Goal: Task Accomplishment & Management: Use online tool/utility

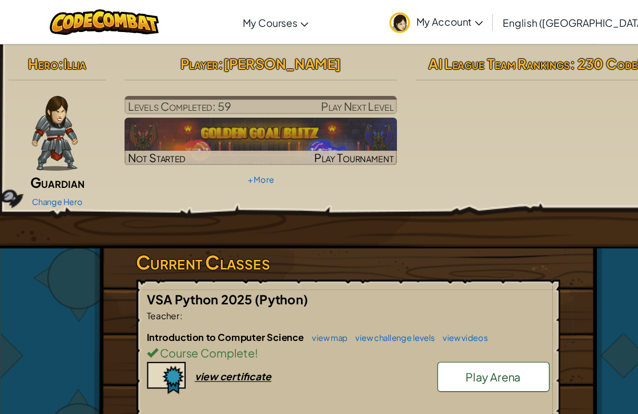
scroll to position [5, 0]
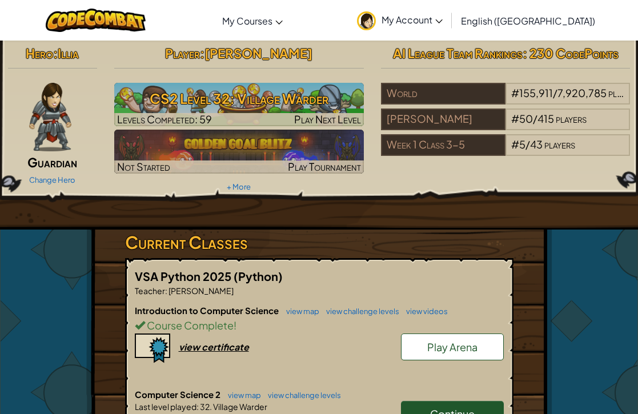
click at [155, 109] on h3 "CS2 Level 32: Village Warder" at bounding box center [239, 99] width 250 height 26
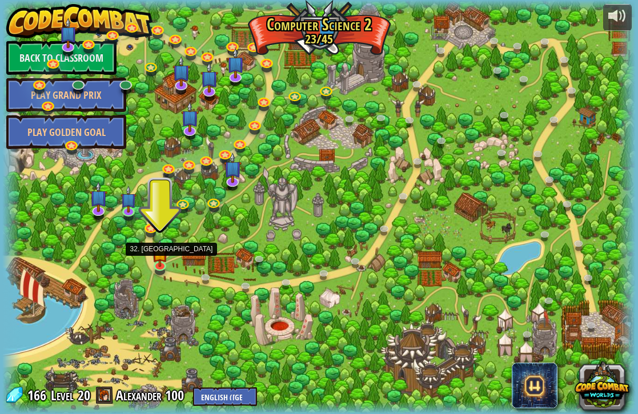
click at [158, 263] on img at bounding box center [159, 253] width 15 height 27
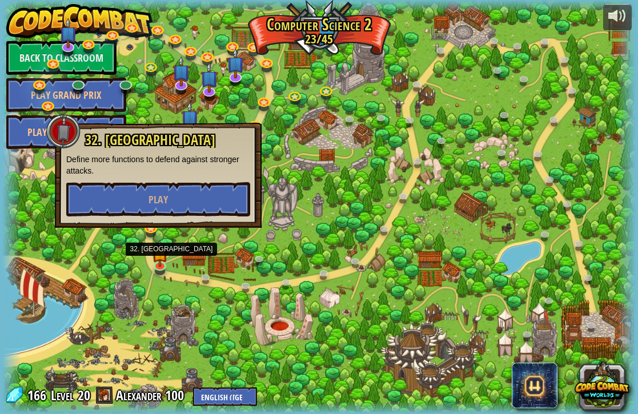
click at [101, 190] on button "Play" at bounding box center [158, 199] width 184 height 34
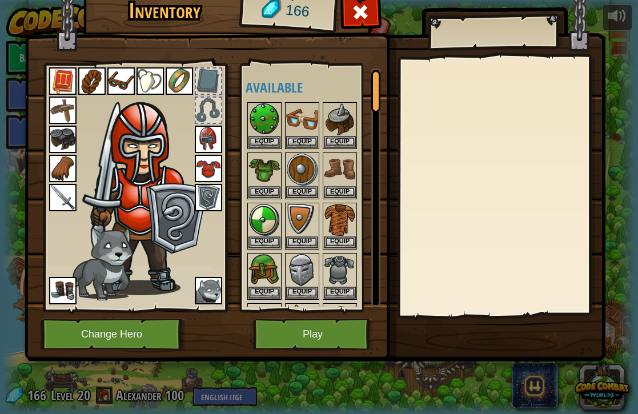
click at [282, 329] on button "Play" at bounding box center [312, 334] width 119 height 31
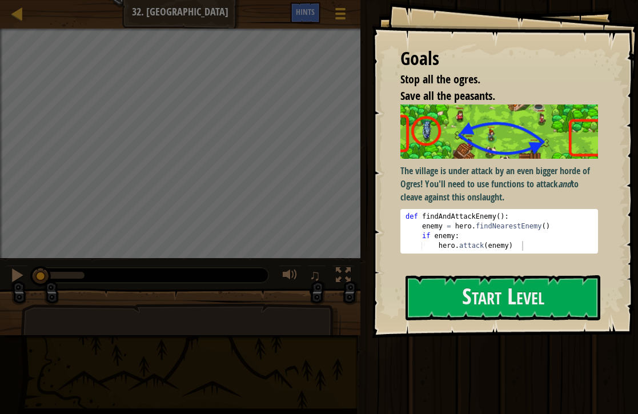
click at [555, 297] on button "Start Level" at bounding box center [502, 297] width 195 height 45
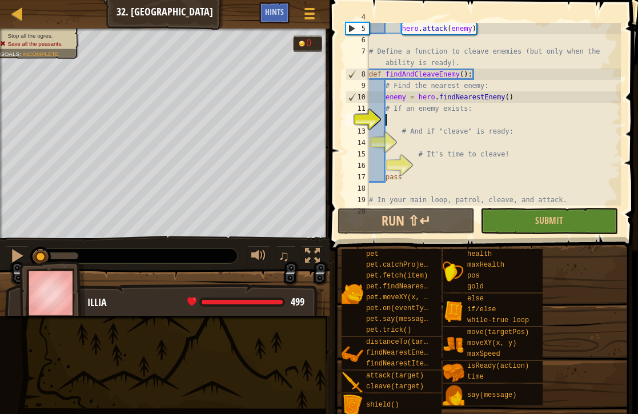
scroll to position [46, 0]
click at [262, 14] on div "Hints" at bounding box center [274, 12] width 30 height 21
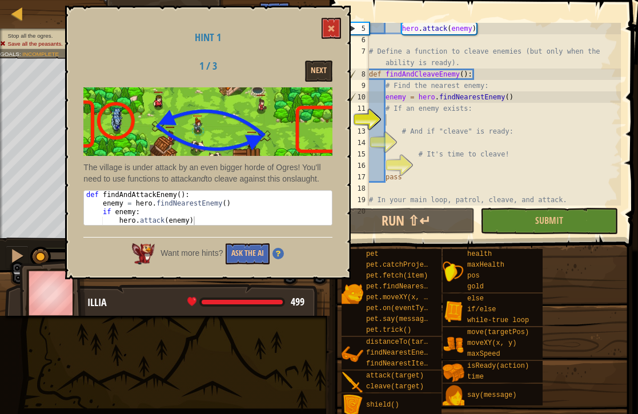
click at [232, 264] on button "Ask the AI" at bounding box center [248, 253] width 44 height 21
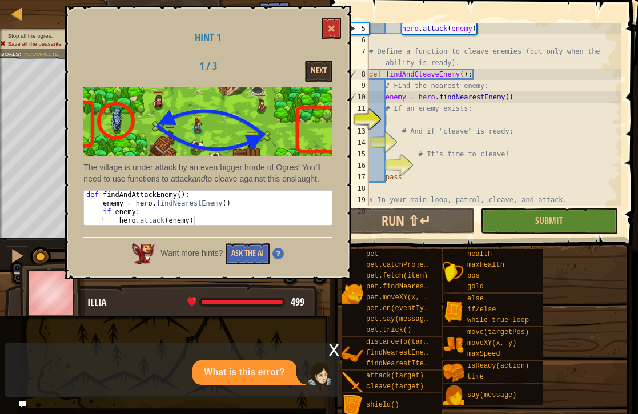
click at [335, 27] on span at bounding box center [331, 29] width 8 height 8
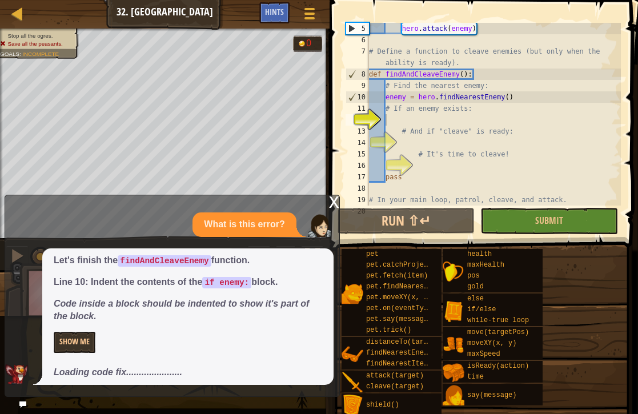
click at [68, 343] on button "Show Me" at bounding box center [75, 342] width 42 height 21
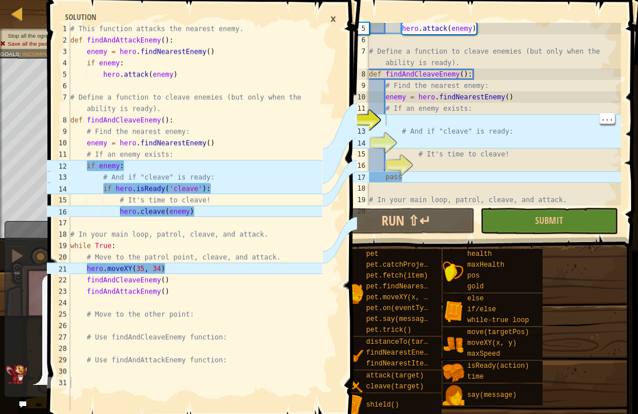
click at [391, 122] on div "hero . attack ( enemy ) # Define a function to cleave enemies (but only when th…" at bounding box center [494, 126] width 254 height 206
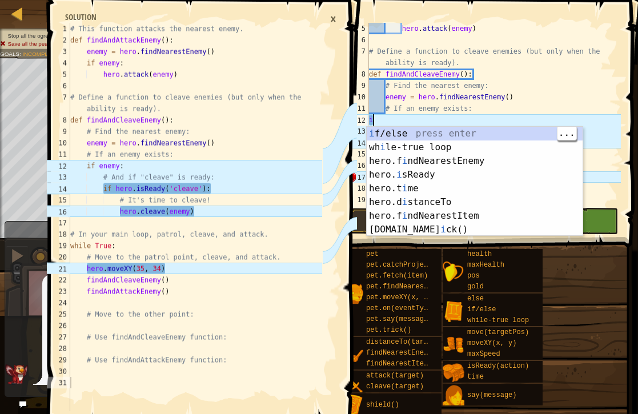
scroll to position [0, 0]
click at [459, 127] on div "i f/else press enter wh i le-true loop press enter hero.f i ndNearestEnemy pres…" at bounding box center [475, 195] width 216 height 137
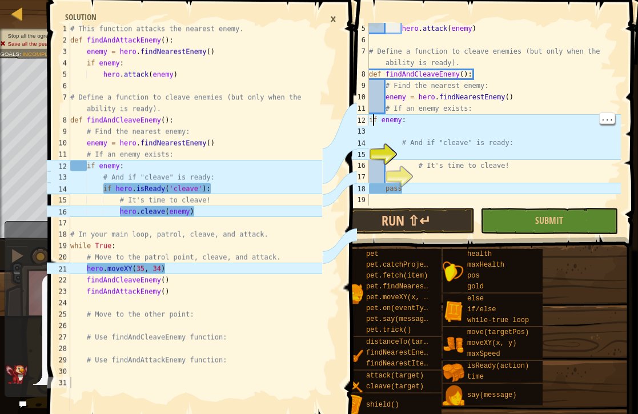
click at [370, 119] on div "hero . attack ( enemy ) # Define a function to cleave enemies (but only when th…" at bounding box center [494, 126] width 254 height 206
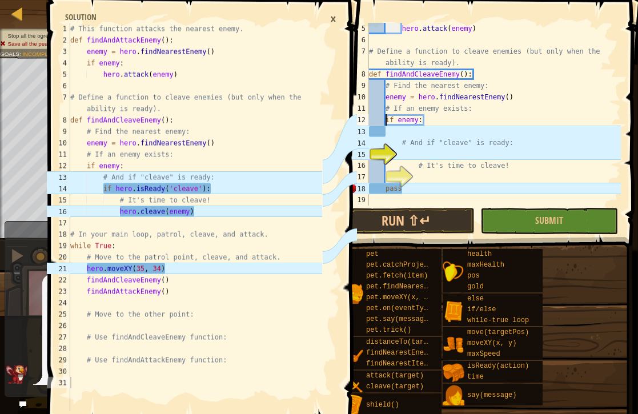
type textarea "enemy = hero.findNearestEnemy()"
click at [404, 152] on div "hero . attack ( enemy ) # Define a function to cleave enemies (but only when th…" at bounding box center [494, 126] width 254 height 206
type textarea "i"
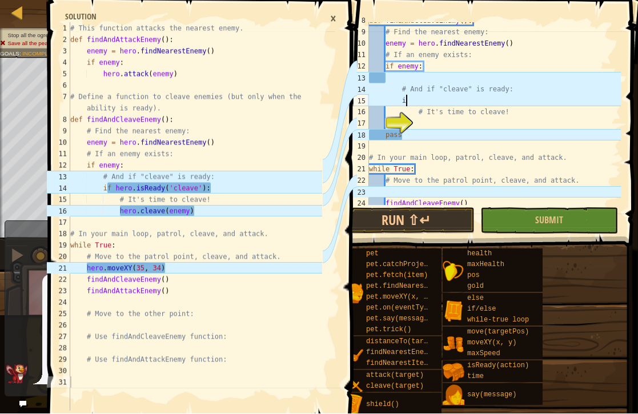
scroll to position [99, 0]
type textarea "# Find the nearest enemy:"
click at [342, 25] on div "×" at bounding box center [333, 18] width 18 height 19
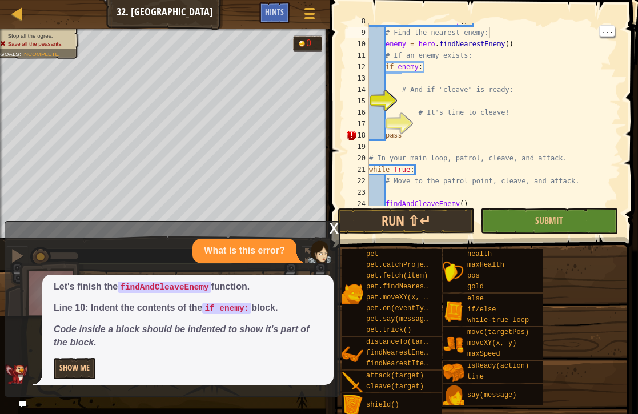
click at [307, 13] on span at bounding box center [309, 14] width 10 height 2
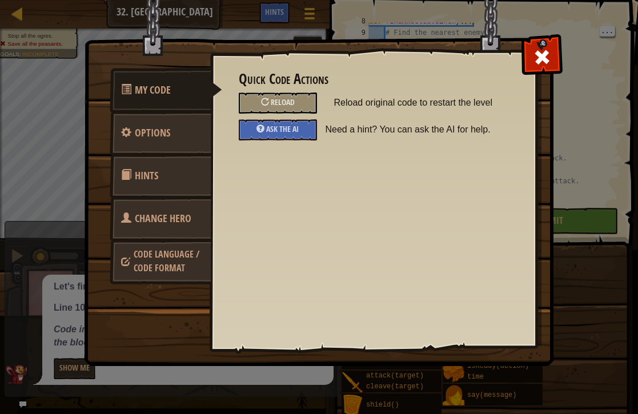
click at [274, 115] on div "Quick Code Actions Reload Reload original code to restart the level Ask the AI …" at bounding box center [373, 105] width 269 height 69
click at [263, 101] on div at bounding box center [265, 102] width 8 height 8
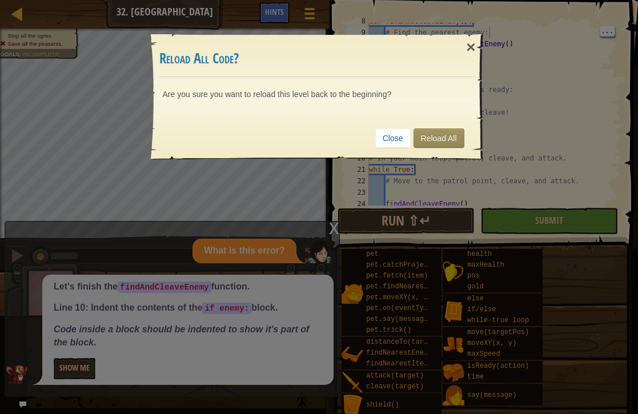
click at [417, 148] on link "Reload All" at bounding box center [438, 137] width 51 height 19
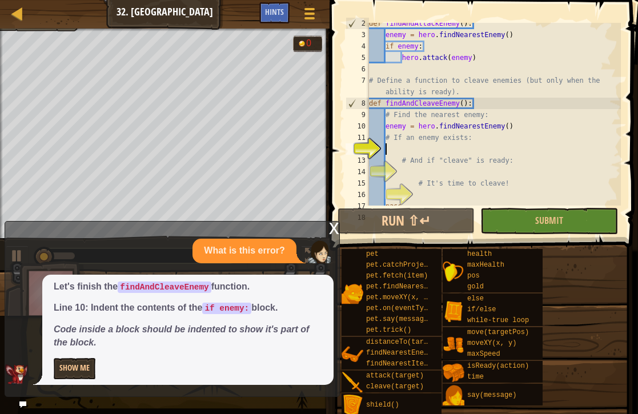
scroll to position [16, 0]
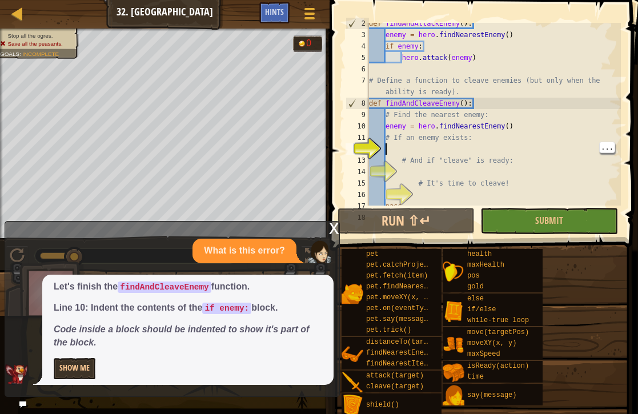
click at [393, 148] on div "def findAndAttackEnemy ( ) : enemy = hero . findNearestEnemy ( ) if enemy : her…" at bounding box center [494, 121] width 254 height 206
click at [395, 147] on div "def findAndAttackEnemy ( ) : enemy = hero . findNearestEnemy ( ) if enemy : her…" at bounding box center [494, 121] width 254 height 206
type textarea "i"
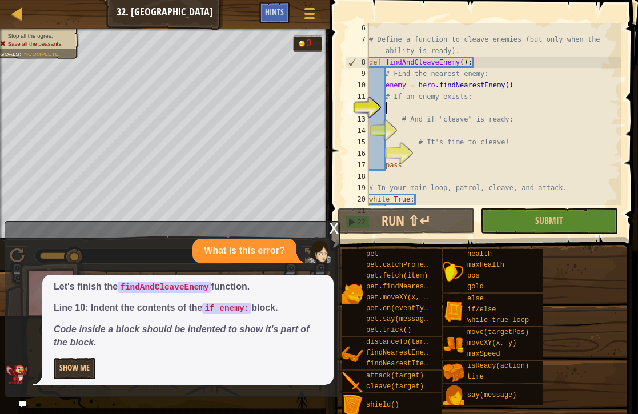
scroll to position [6, 1]
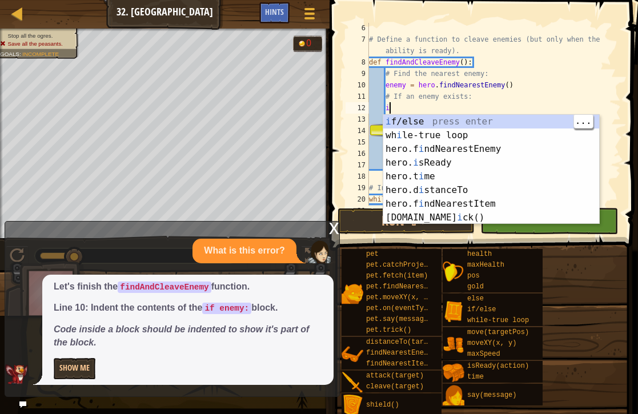
click at [479, 118] on div "i f/else press enter wh i le-true loop press enter hero.f i ndNearestEnemy pres…" at bounding box center [491, 183] width 216 height 137
type textarea "if enemy:"
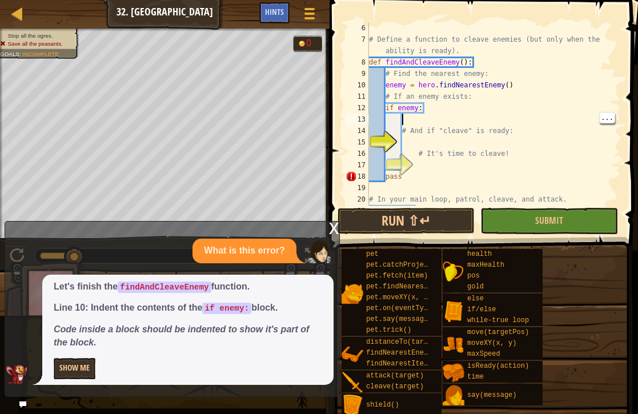
scroll to position [6, 2]
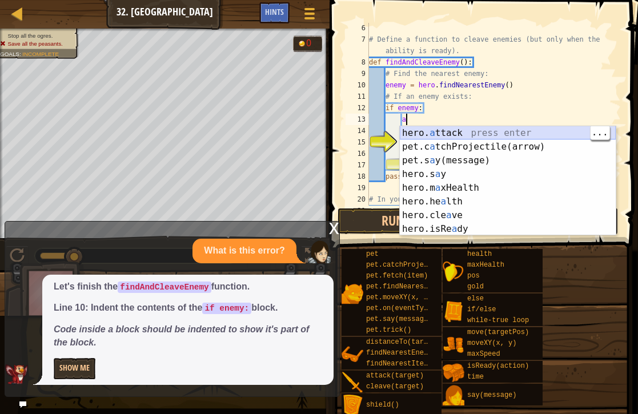
click at [509, 128] on div "hero. a ttack press enter pet.c a tchProjectile(arrow) press enter pet.s a y(me…" at bounding box center [508, 194] width 216 height 137
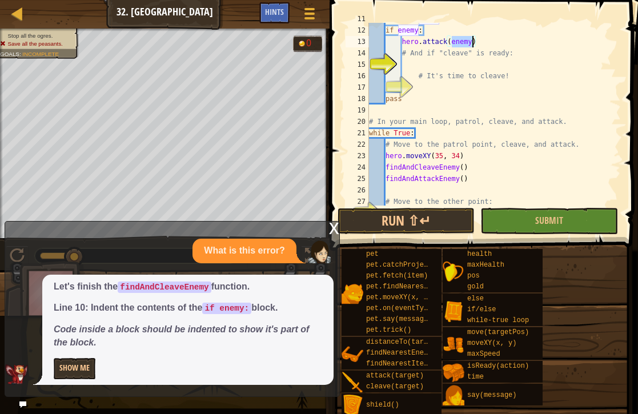
scroll to position [136, 0]
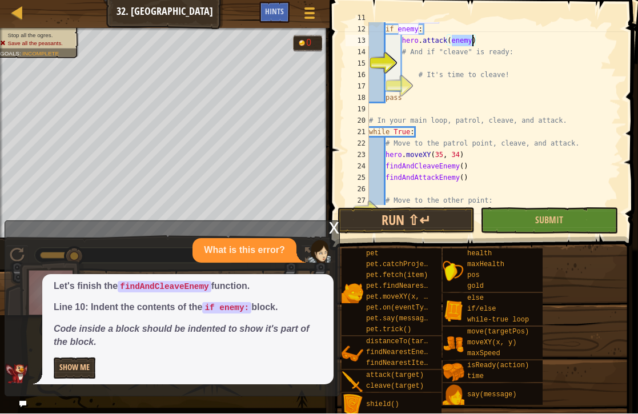
click at [281, 15] on span "Hints" at bounding box center [274, 11] width 19 height 11
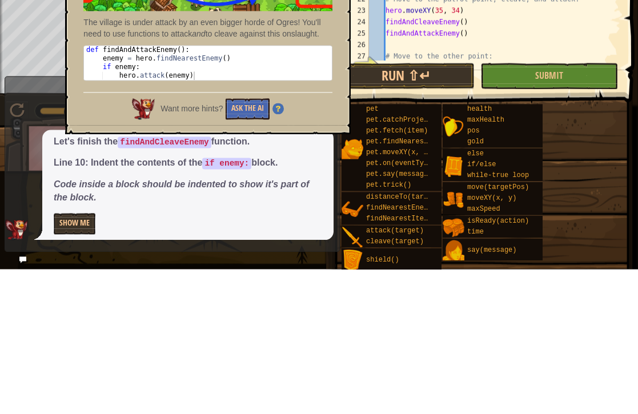
click at [248, 243] on button "Ask the AI" at bounding box center [248, 253] width 44 height 21
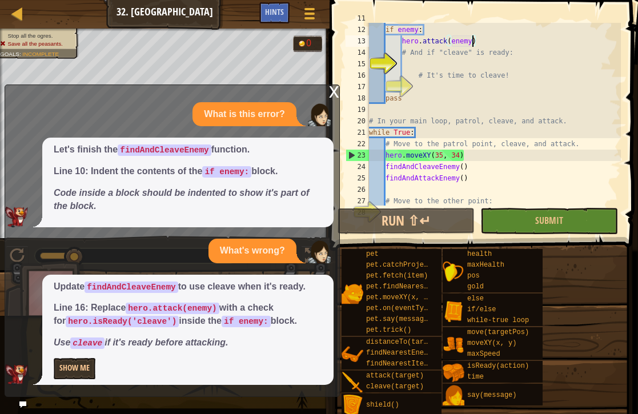
click at [69, 371] on button "Show Me" at bounding box center [75, 368] width 42 height 21
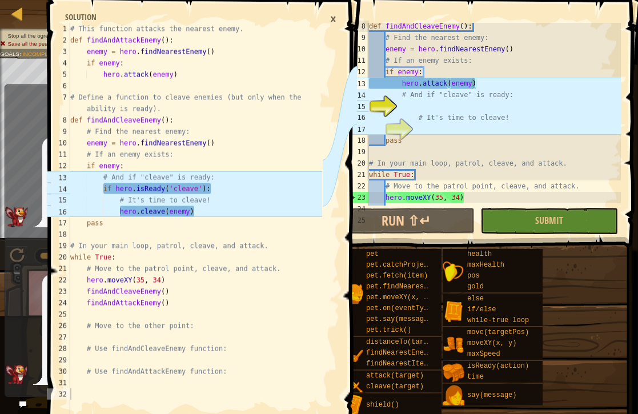
scroll to position [94, 0]
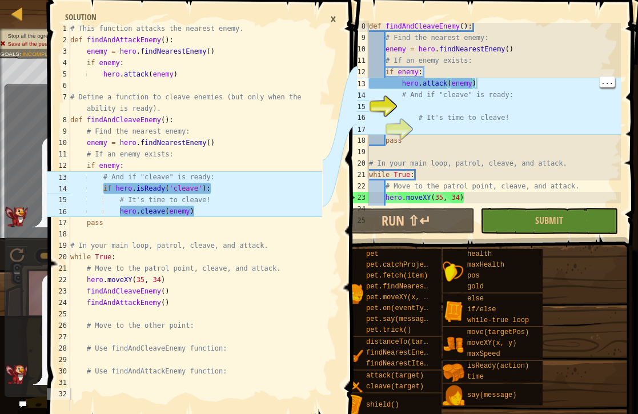
click at [483, 84] on div "def findAndCleaveEnemy ( ) : # Find the nearest enemy: enemy = hero . findNeare…" at bounding box center [494, 124] width 254 height 206
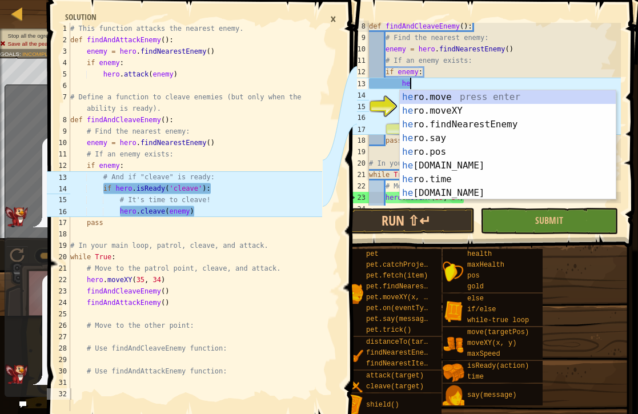
type textarea "h"
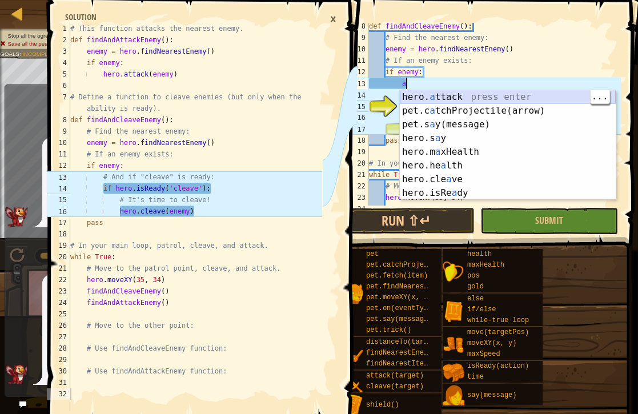
click at [526, 91] on div "hero. a ttack press enter pet.c a tchProjectile(arrow) press enter pet.s a y(me…" at bounding box center [508, 158] width 216 height 137
type textarea "hero.attack(enemy)"
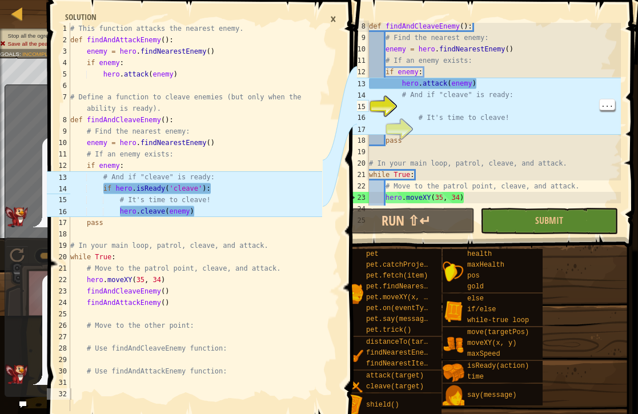
click at [369, 102] on div "15" at bounding box center [357, 106] width 23 height 11
click at [364, 103] on div "15" at bounding box center [357, 106] width 23 height 11
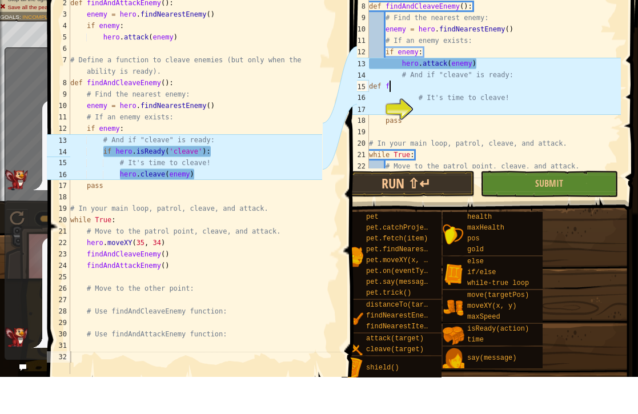
scroll to position [77, 0]
type textarea "def fi"
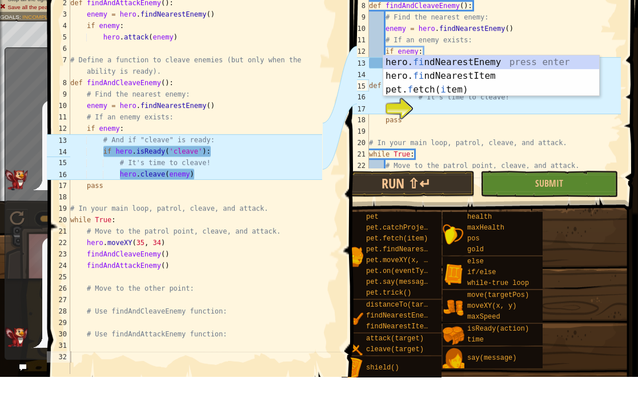
scroll to position [6, 2]
click at [393, 93] on div "hero. fi ndNearestEnemy press enter hero. fi ndNearestItem press enter pet. f e…" at bounding box center [491, 127] width 216 height 69
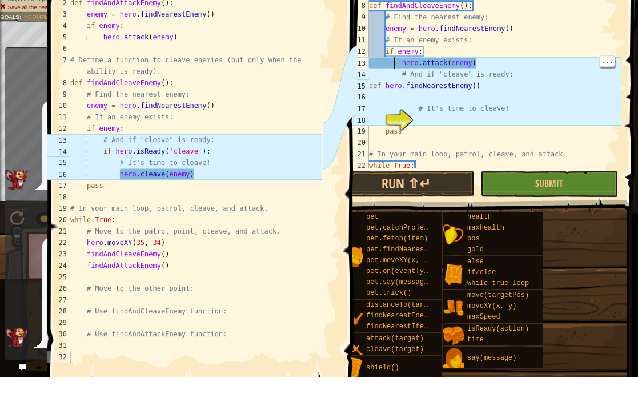
click at [482, 86] on div "# Define a function to cleave enemies (but only when the ability is ready). def…" at bounding box center [494, 122] width 254 height 217
type textarea "def hero.findNearestEnemy():"
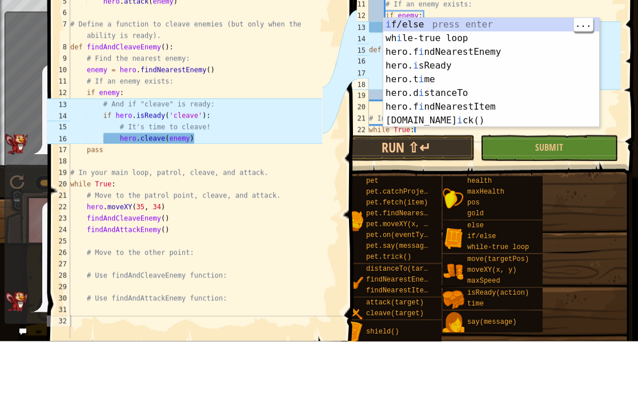
click at [481, 91] on div "i f/else press enter wh i le-true loop press enter hero.f i ndNearestEnemy pres…" at bounding box center [491, 159] width 216 height 137
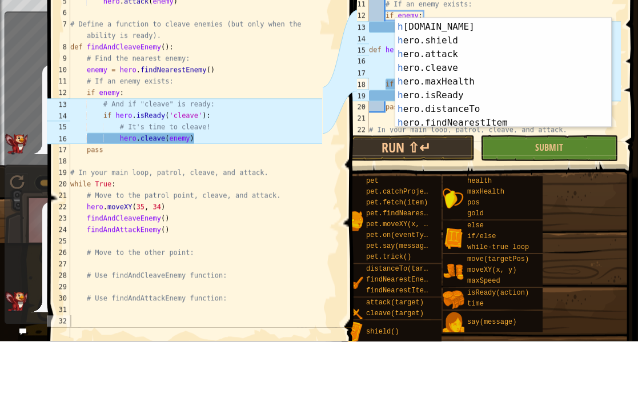
scroll to position [94, 0]
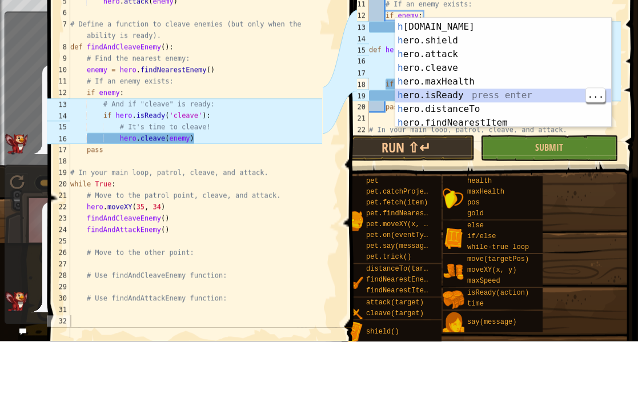
click at [457, 94] on div "h ero.time press enter h ero.health press enter h ero.shield press enter h ero.…" at bounding box center [503, 147] width 216 height 137
type textarea "if hero.isReady("cleave"):"
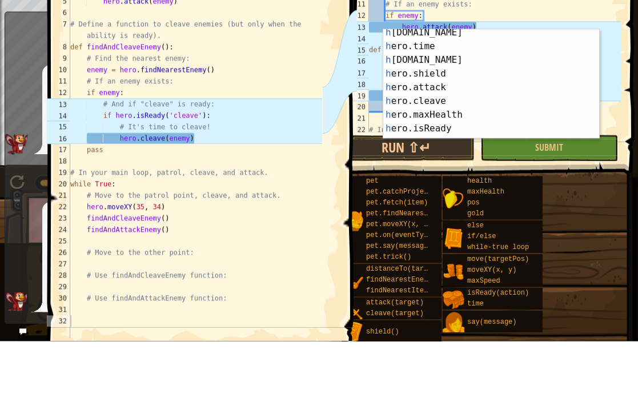
scroll to position [75, 0]
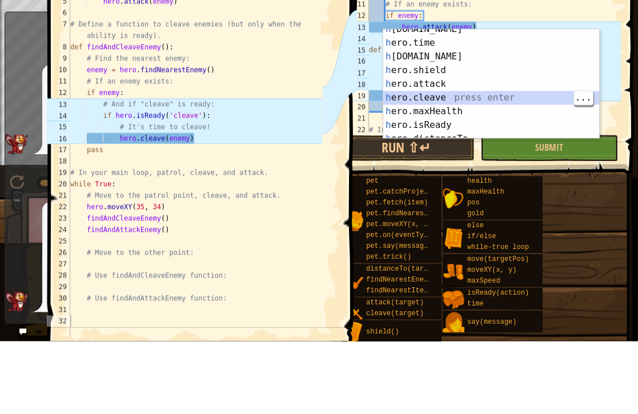
click at [443, 95] on div "h ero.gold press enter h ero.time press enter h ero.health press enter h ero.sh…" at bounding box center [491, 163] width 216 height 137
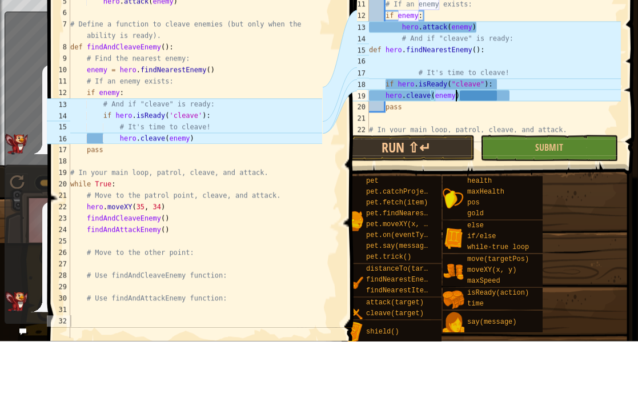
type textarea "pass"
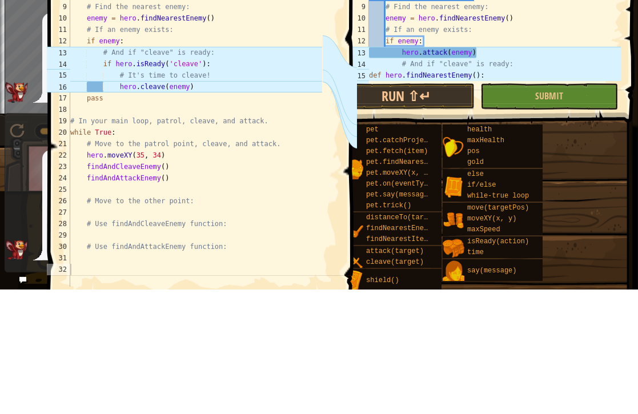
scroll to position [0, 0]
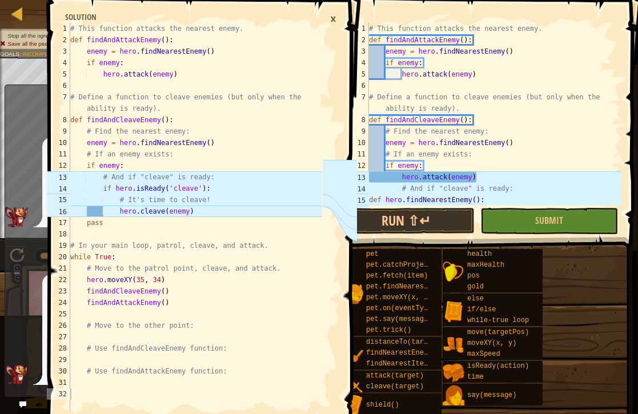
click at [342, 18] on div "×" at bounding box center [333, 18] width 18 height 19
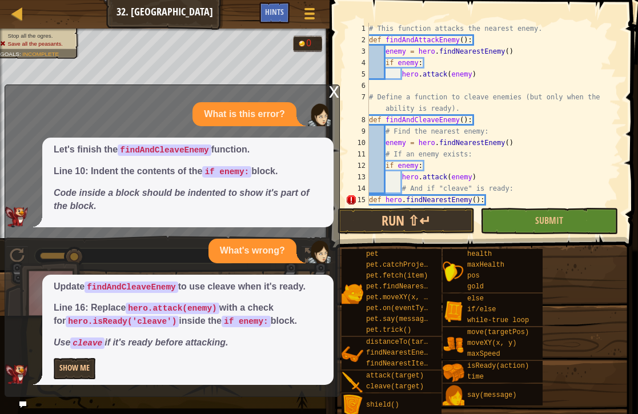
click at [340, 90] on span at bounding box center [485, 109] width 318 height 284
click at [421, 223] on button "Run ⇧↵" at bounding box center [406, 221] width 137 height 26
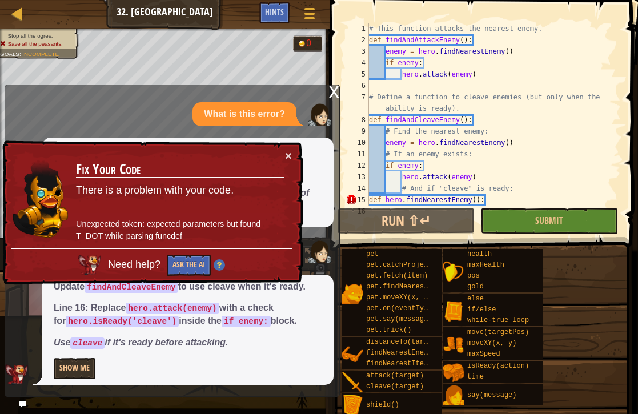
click at [290, 150] on button "×" at bounding box center [288, 156] width 7 height 12
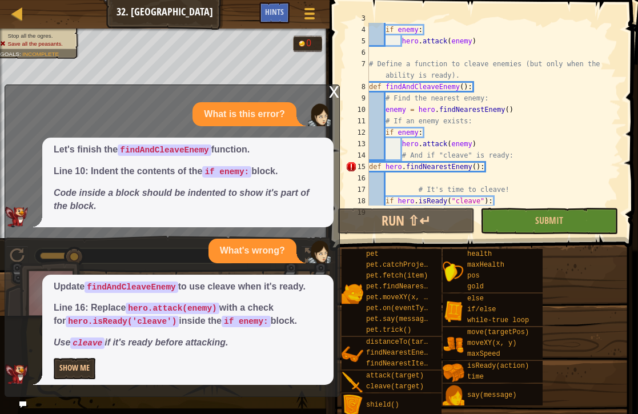
scroll to position [33, 0]
click at [308, 12] on div at bounding box center [309, 14] width 15 height 16
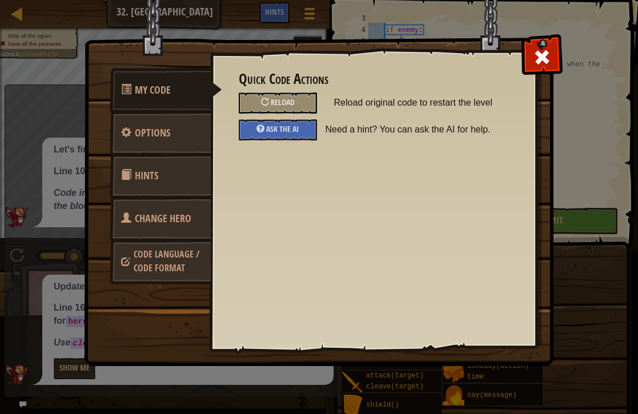
click at [299, 97] on div "Reload" at bounding box center [278, 103] width 78 height 21
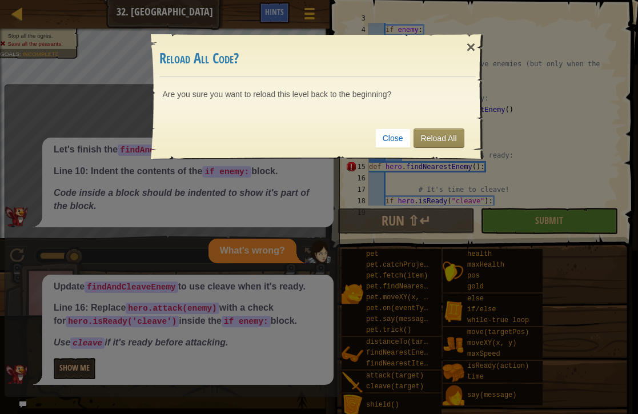
click at [448, 133] on link "Reload All" at bounding box center [438, 137] width 51 height 19
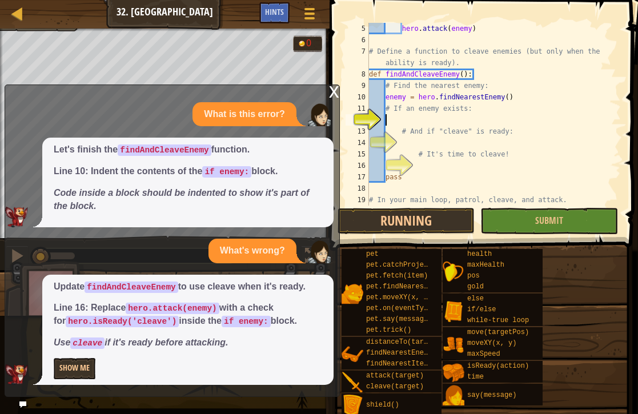
scroll to position [6, 1]
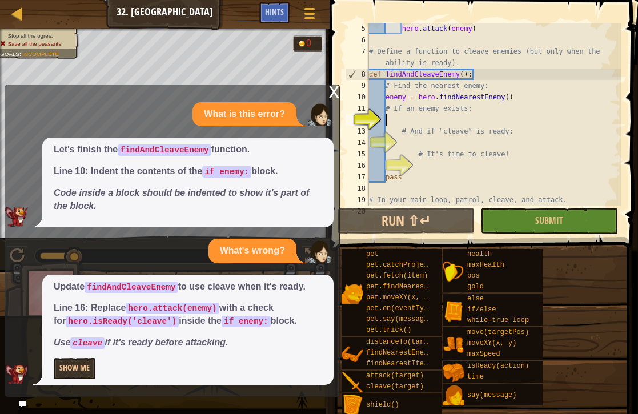
click at [69, 375] on button "Show Me" at bounding box center [75, 368] width 42 height 21
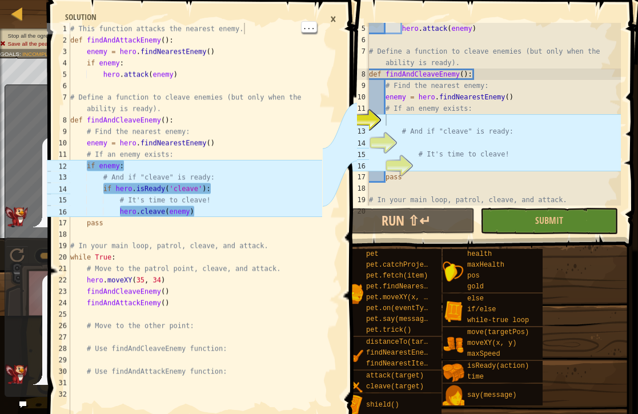
click at [335, 16] on div "×" at bounding box center [333, 18] width 18 height 19
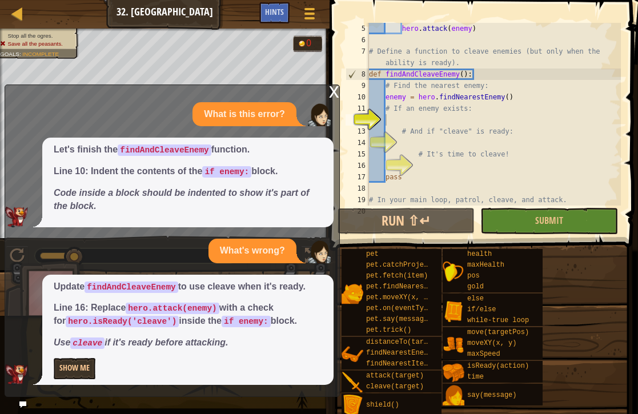
click at [319, 13] on button "Game Menu" at bounding box center [309, 15] width 29 height 27
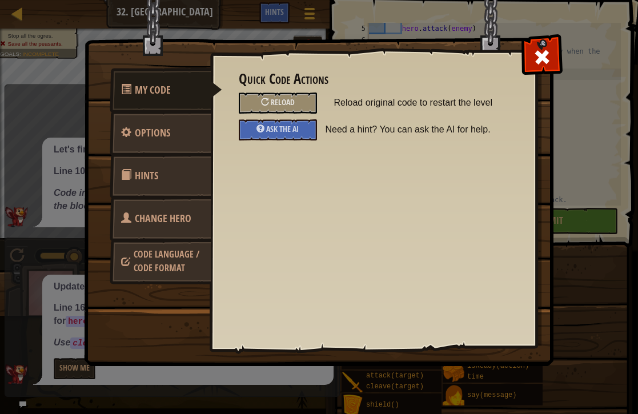
click at [296, 95] on div "Reload" at bounding box center [278, 103] width 78 height 21
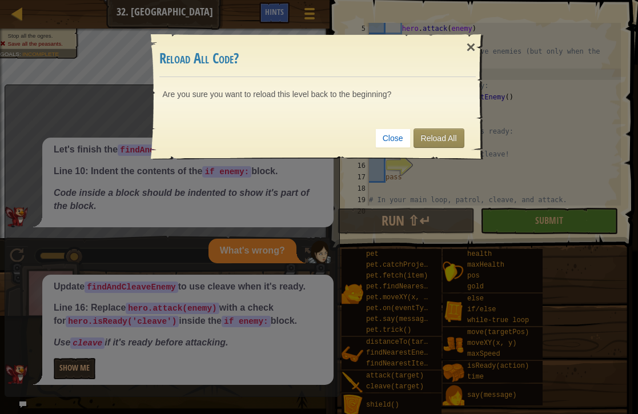
click at [437, 140] on link "Reload All" at bounding box center [438, 137] width 51 height 19
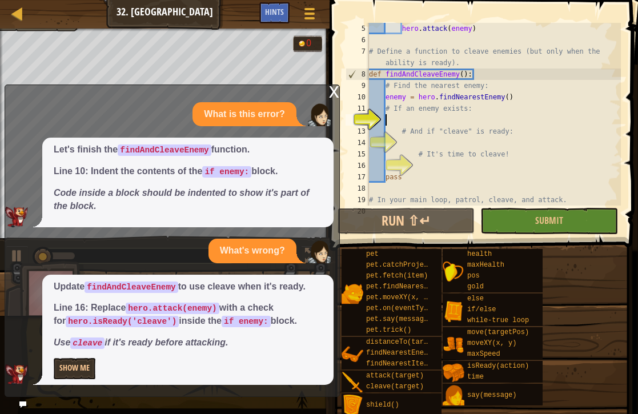
click at [62, 358] on button "Show Me" at bounding box center [75, 368] width 42 height 21
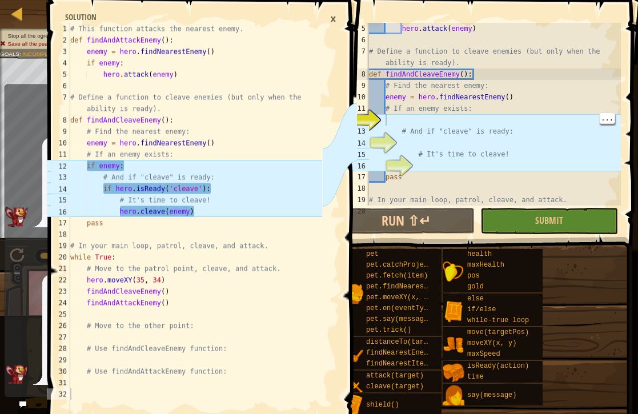
click at [386, 118] on div "hero . attack ( enemy ) # Define a function to cleave enemies (but only when th…" at bounding box center [494, 126] width 254 height 206
type textarea "i"
click at [396, 115] on div "hero . attack ( enemy ) # Define a function to cleave enemies (but only when th…" at bounding box center [494, 126] width 254 height 206
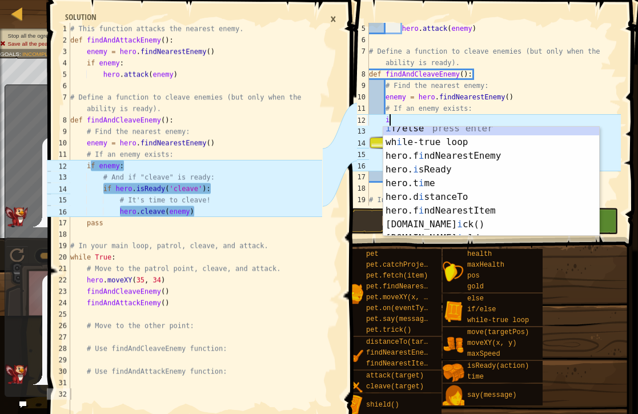
scroll to position [0, 0]
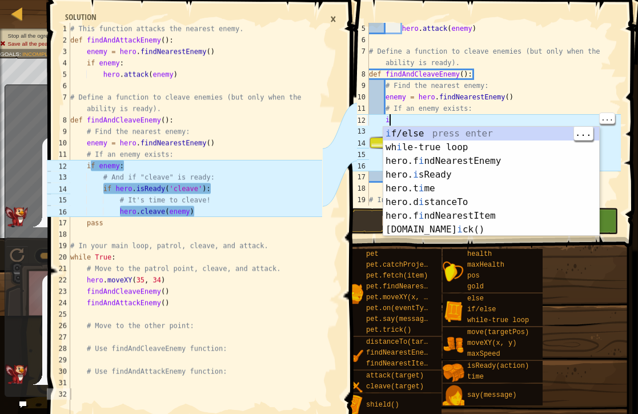
click at [475, 130] on div "i f/else press enter wh i le-true loop press enter hero.f i ndNearestEnemy pres…" at bounding box center [491, 195] width 216 height 137
type textarea "if enemy:"
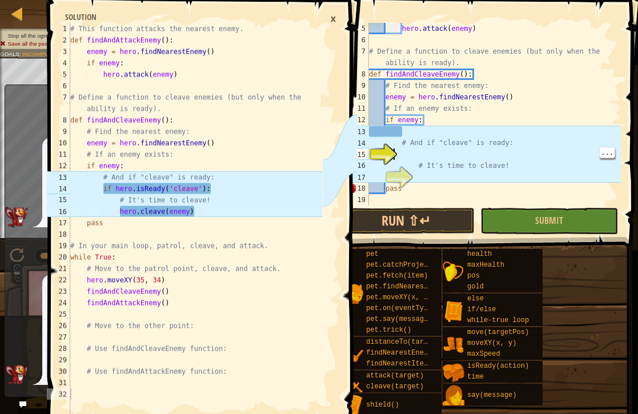
click at [369, 151] on div "15" at bounding box center [357, 153] width 23 height 11
type textarea "# It's time to cleave!"
click at [364, 158] on div "15" at bounding box center [357, 153] width 23 height 11
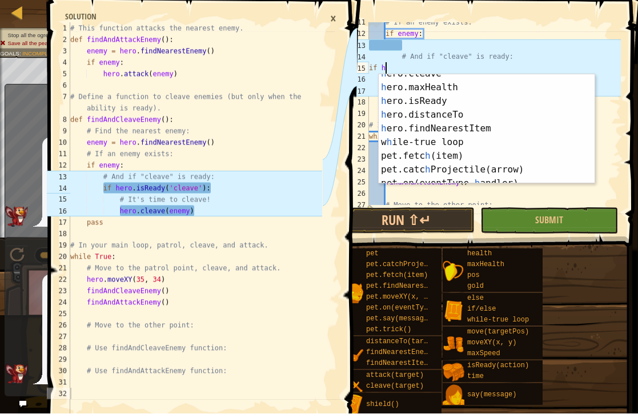
scroll to position [151, 0]
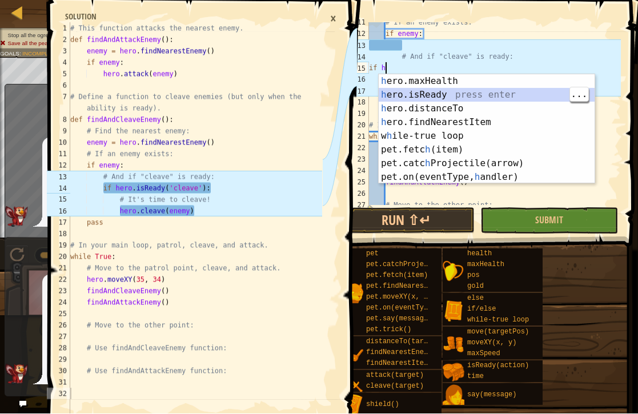
click at [440, 94] on div "h ero.maxHealth press enter h ero.isReady press enter h ero.distanceTo press en…" at bounding box center [487, 143] width 216 height 137
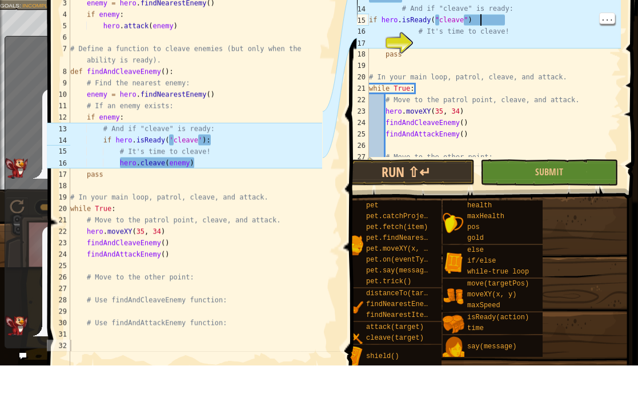
click at [437, 18] on div "# If an enemy exists: if enemy : # And if "cleave" is ready: if hero . isReady …" at bounding box center [494, 120] width 254 height 206
click at [465, 17] on div "# If an enemy exists: if enemy : # And if "cleave" is ready: if hero . isReady …" at bounding box center [494, 120] width 254 height 206
click at [430, 21] on div "# If an enemy exists: if enemy : # And if "cleave" is ready: if hero . isReady …" at bounding box center [494, 120] width 254 height 206
click at [435, 17] on div "# If an enemy exists: if enemy : # And if "cleave" is ready: if hero . isReady …" at bounding box center [494, 120] width 254 height 206
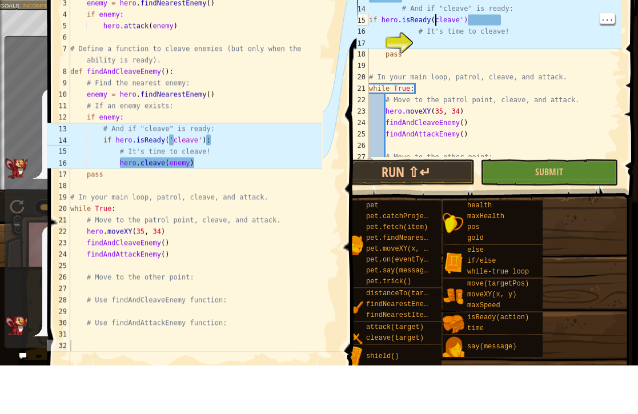
click at [437, 17] on div "# If an enemy exists: if enemy : # And if "cleave" is ready: if hero . isReady …" at bounding box center [494, 120] width 254 height 206
click at [437, 18] on div "# If an enemy exists: if enemy : # And if "cleave" is ready: if hero . isReady …" at bounding box center [494, 120] width 254 height 206
click at [432, 17] on div "# If an enemy exists: if enemy : # And if "cleave" is ready: if hero . isReady …" at bounding box center [494, 120] width 254 height 206
click at [431, 26] on div "# If an enemy exists: if enemy : # And if "cleave" is ready: if hero . isReady …" at bounding box center [494, 120] width 254 height 206
click at [435, 17] on div "# If an enemy exists: if enemy : # And if "cleave" is ready: if hero . isReady …" at bounding box center [494, 120] width 254 height 206
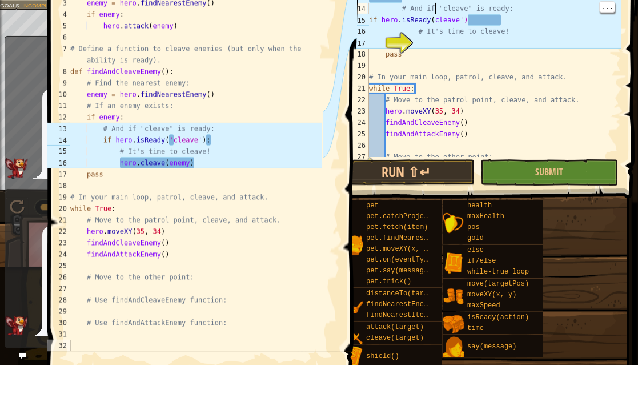
click at [433, 21] on div "# If an enemy exists: if enemy : # And if "cleave" is ready: if hero . isReady …" at bounding box center [494, 120] width 254 height 206
click at [473, 17] on div "# If an enemy exists: if enemy : # And if "cleave" is ready: if hero . isReady …" at bounding box center [494, 120] width 254 height 206
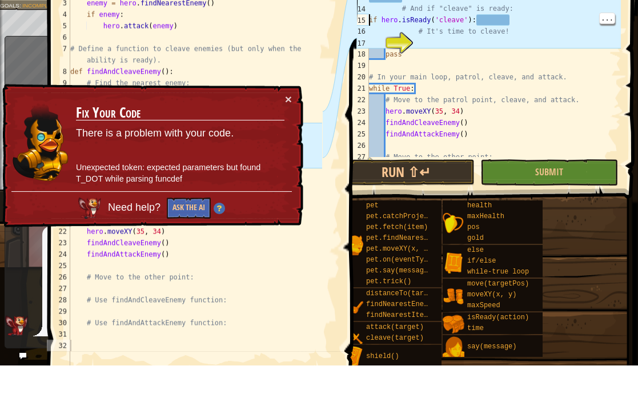
click at [290, 142] on button "×" at bounding box center [288, 148] width 7 height 12
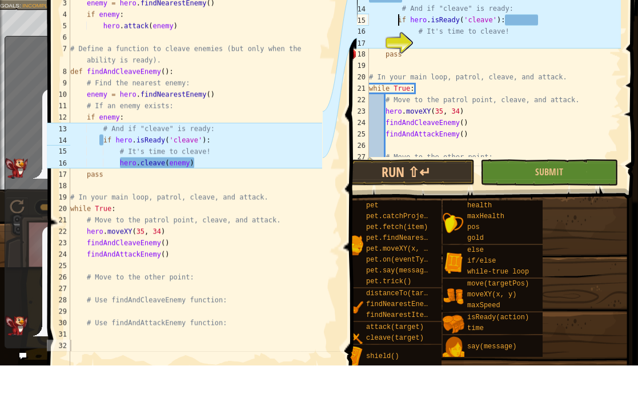
type textarea "if hero.isReady('cleave'):"
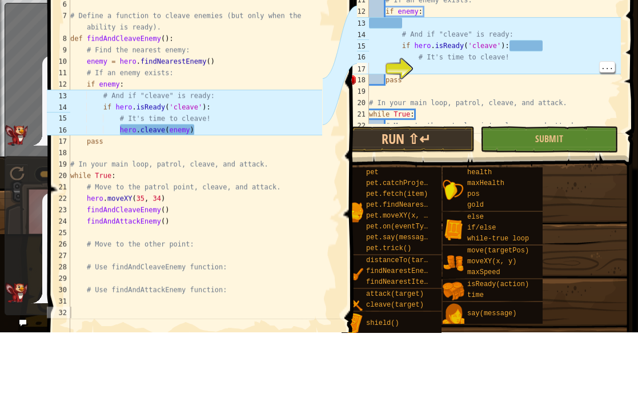
scroll to position [6, 3]
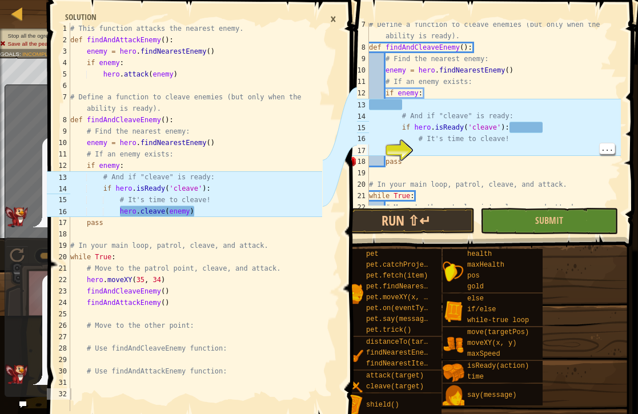
click at [336, 13] on div "×" at bounding box center [333, 18] width 18 height 19
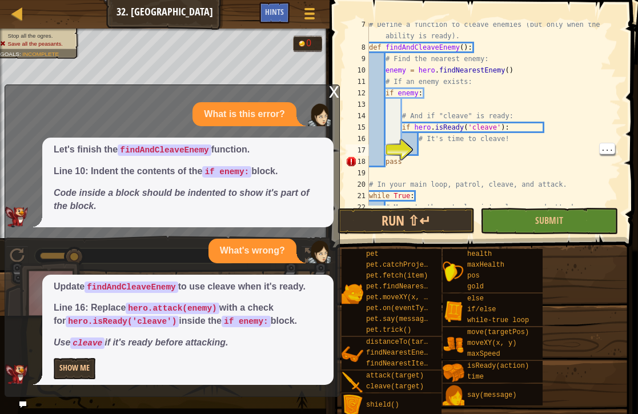
click at [302, 16] on div at bounding box center [309, 14] width 15 height 16
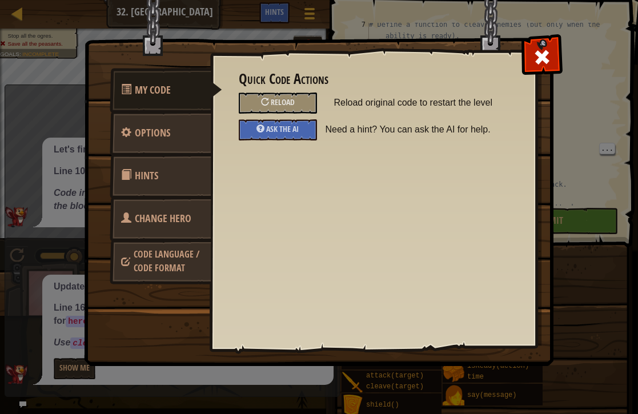
click at [279, 104] on span "Reload" at bounding box center [283, 102] width 24 height 11
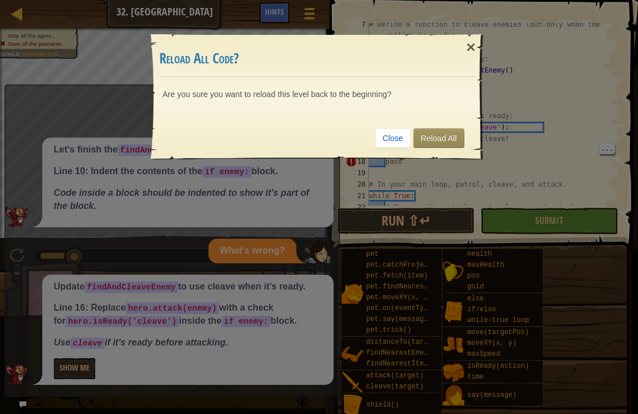
click at [433, 128] on link "Reload All" at bounding box center [438, 137] width 51 height 19
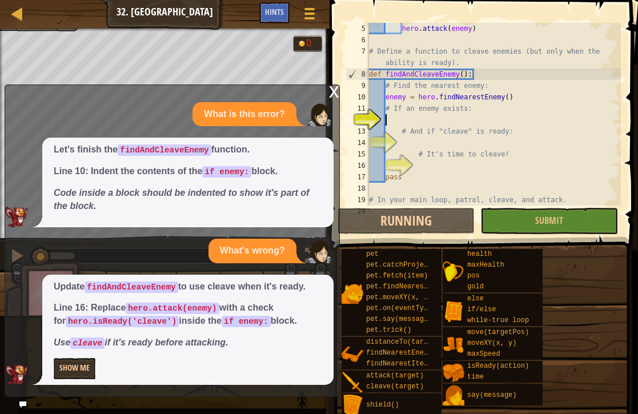
scroll to position [6, 1]
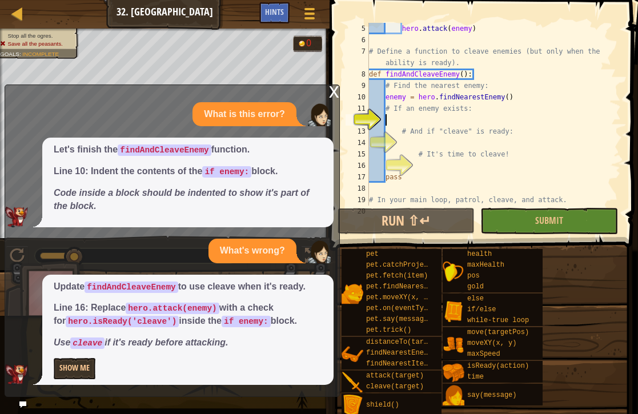
click at [67, 376] on button "Show Me" at bounding box center [75, 368] width 42 height 21
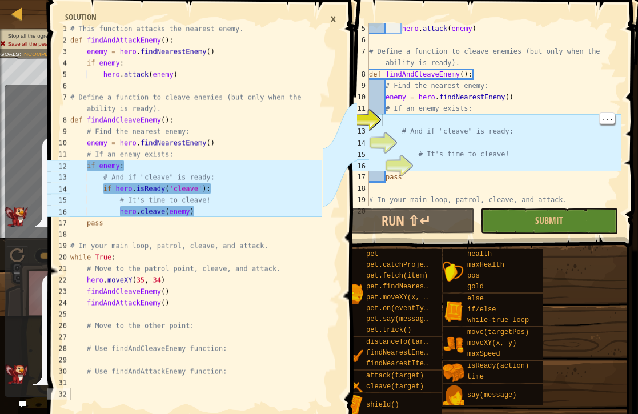
click at [383, 121] on div "hero . attack ( enemy ) # Define a function to cleave enemies (but only when th…" at bounding box center [494, 126] width 254 height 206
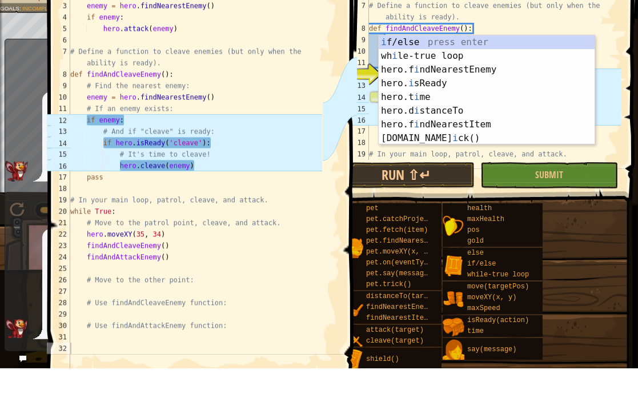
scroll to position [0, 0]
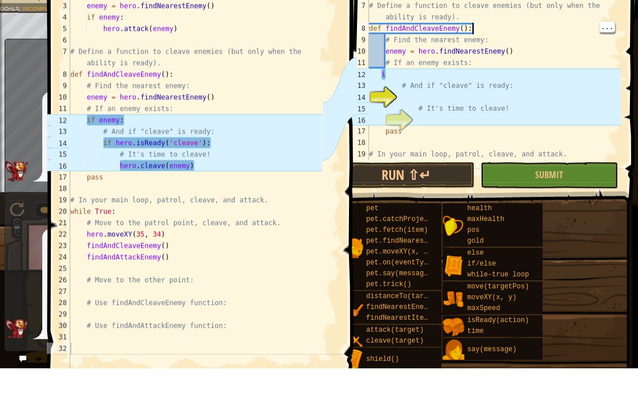
click at [507, 33] on div "hero . attack ( enemy ) # Define a function to cleave enemies (but only when th…" at bounding box center [494, 126] width 254 height 206
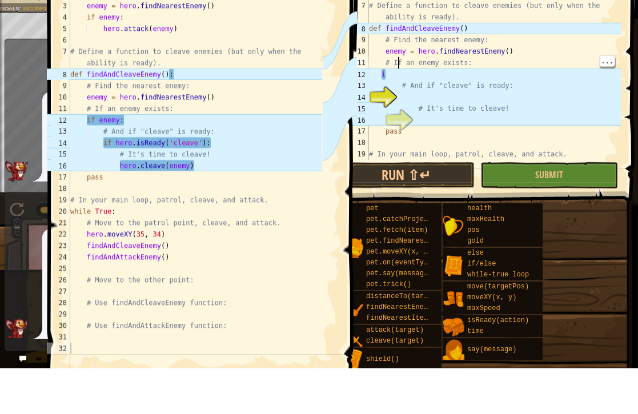
click at [389, 75] on div "hero . attack ( enemy ) # Define a function to cleave enemies (but only when th…" at bounding box center [494, 126] width 254 height 206
click at [472, 26] on div "hero . attack ( enemy ) # Define a function to cleave enemies (but only when th…" at bounding box center [494, 126] width 254 height 206
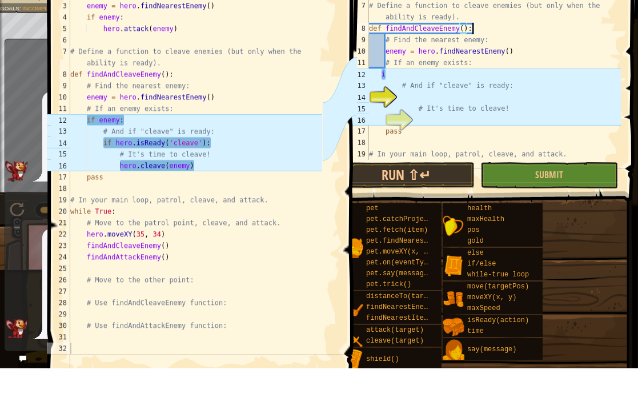
scroll to position [6, 8]
type textarea "i"
click at [384, 72] on div "hero . attack ( enemy ) # Define a function to cleave enemies (but only when th…" at bounding box center [494, 126] width 254 height 206
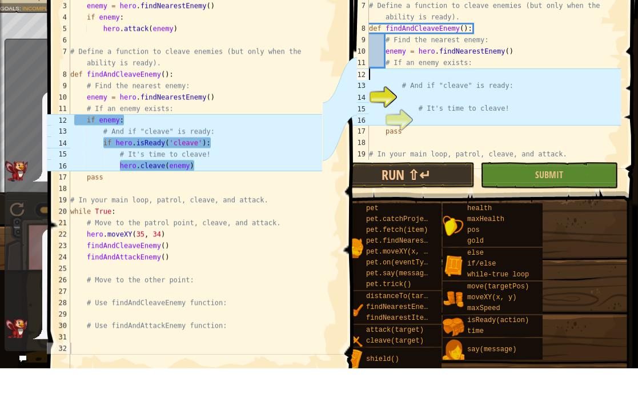
type textarea "u"
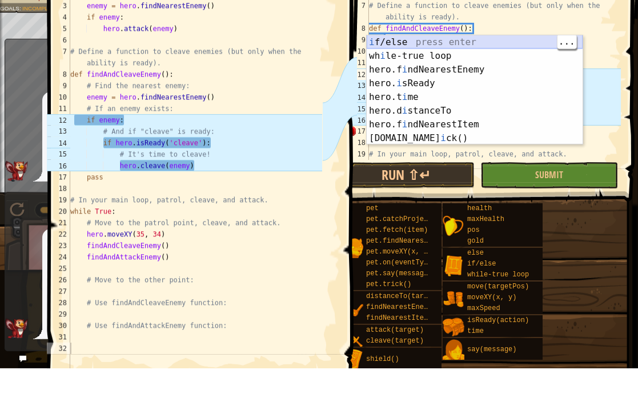
click at [493, 81] on div "i f/else press enter wh i le-true loop press enter hero.f i ndNearestEnemy pres…" at bounding box center [475, 149] width 216 height 137
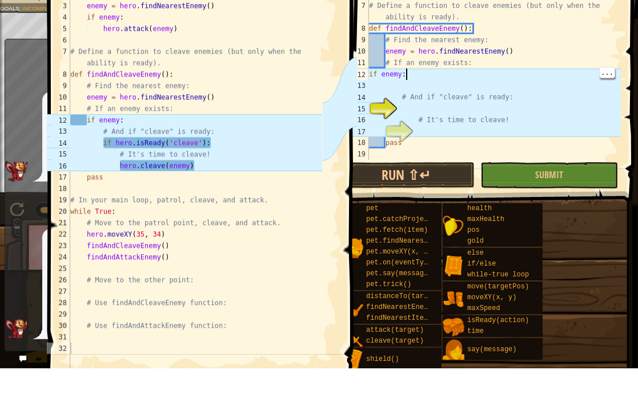
click at [407, 75] on div "hero . attack ( enemy ) # Define a function to cleave enemies (but only when th…" at bounding box center [494, 126] width 254 height 206
click at [368, 114] on div "12" at bounding box center [357, 119] width 23 height 11
click at [369, 148] on div "15" at bounding box center [357, 153] width 23 height 11
type textarea "# It's time to cleave!"
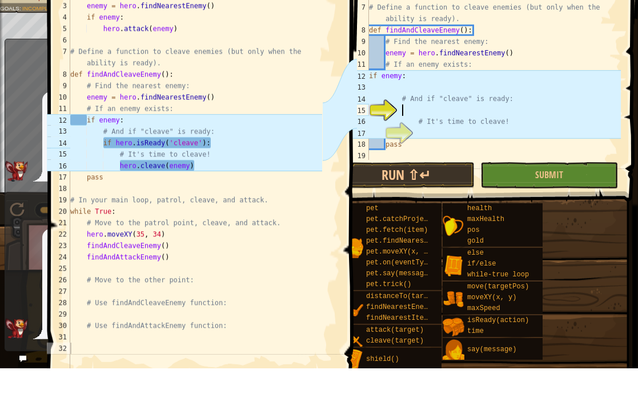
scroll to position [44, 0]
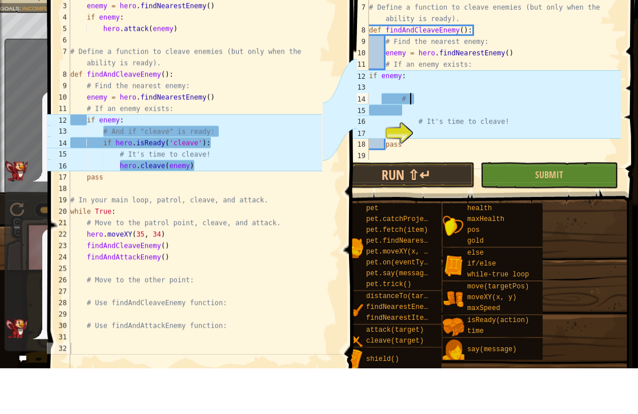
type textarea "#"
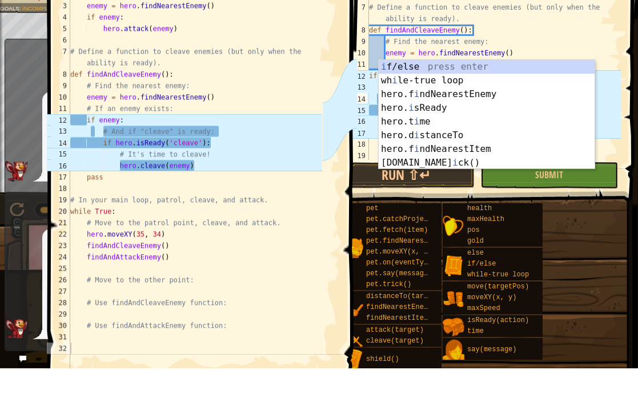
scroll to position [6, 1]
click at [472, 106] on div "i f/else press enter wh i le-true loop press enter hero.f i ndNearestEnemy pres…" at bounding box center [487, 174] width 216 height 137
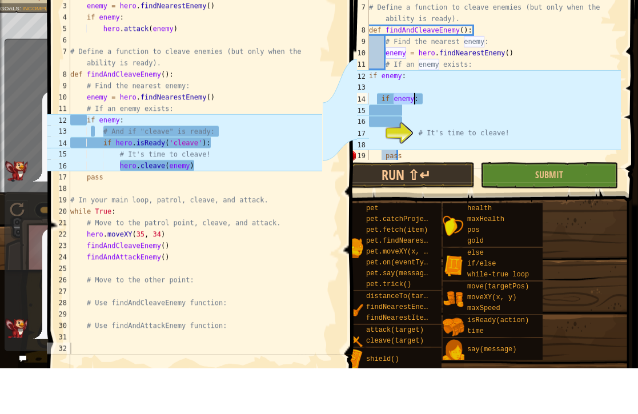
type textarea "# If an enemy exists:"
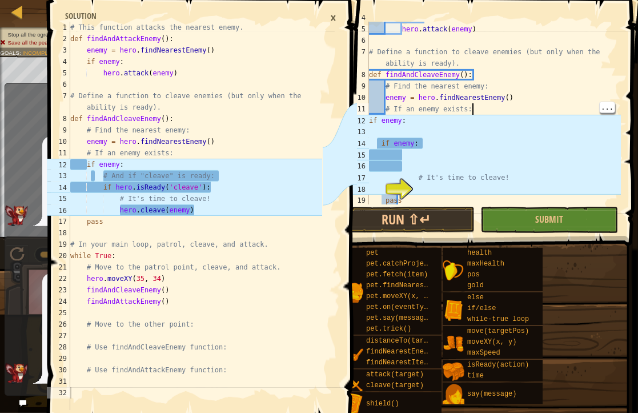
click at [334, 15] on div "×" at bounding box center [333, 18] width 18 height 19
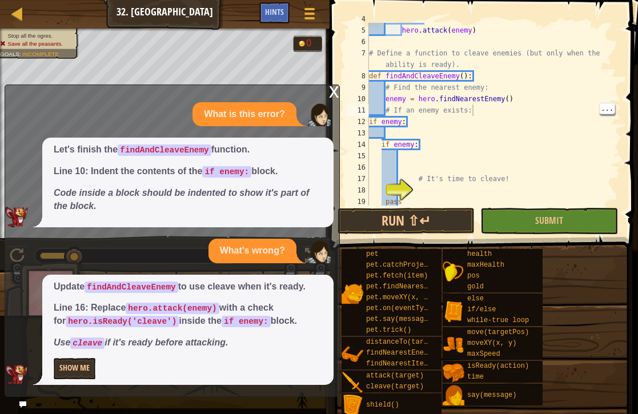
click at [316, 15] on div at bounding box center [309, 14] width 15 height 16
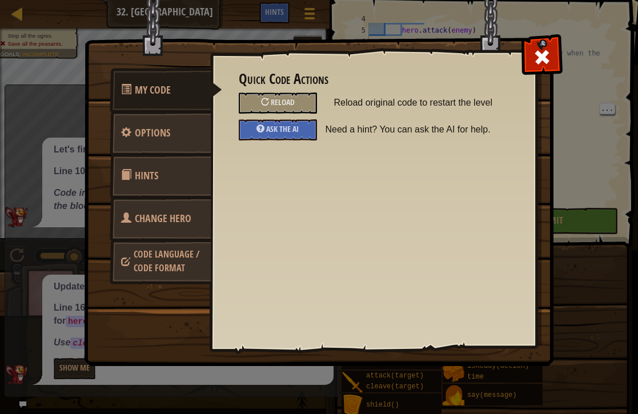
click at [296, 97] on div "Reload" at bounding box center [278, 103] width 78 height 21
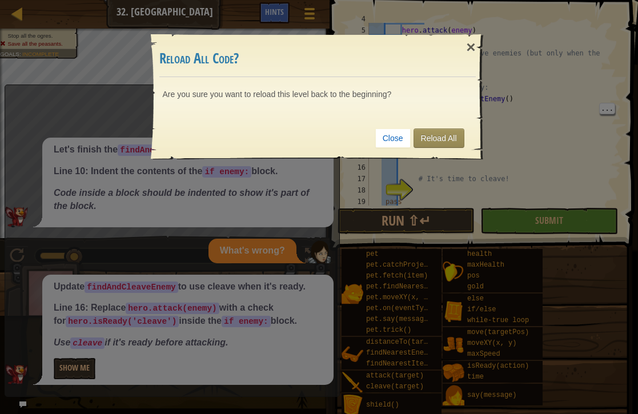
click at [451, 142] on link "Reload All" at bounding box center [438, 137] width 51 height 19
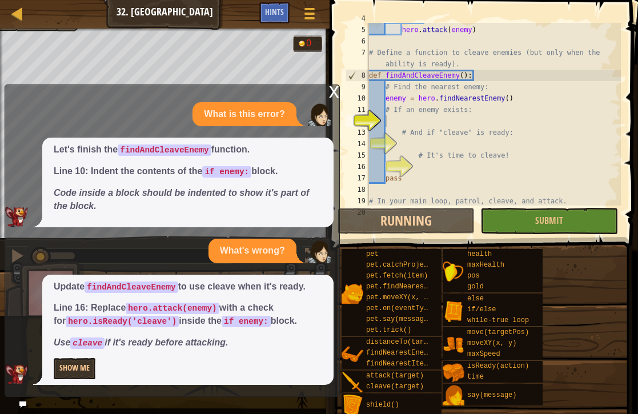
scroll to position [46, 0]
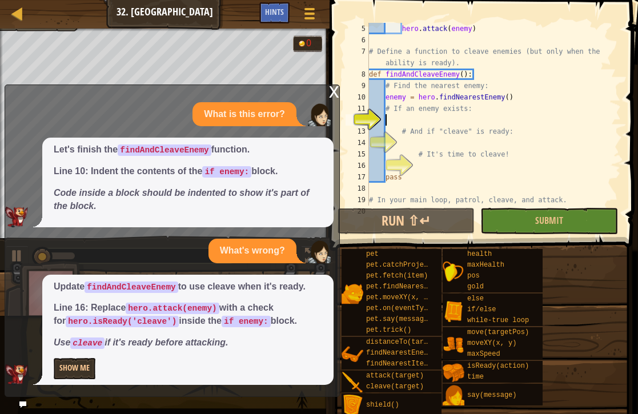
click at [315, 15] on div at bounding box center [309, 14] width 15 height 16
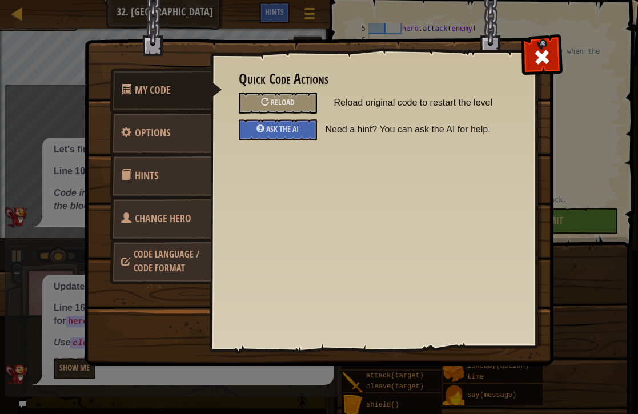
click at [140, 128] on span "Options" at bounding box center [152, 133] width 35 height 14
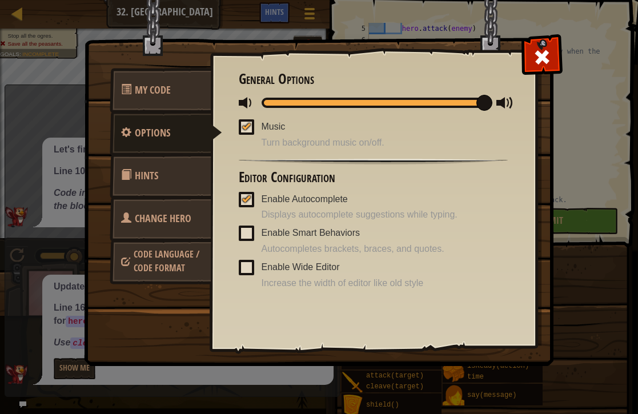
click at [249, 228] on span at bounding box center [246, 233] width 15 height 15
click at [0, 0] on input "Enable Smart Behaviors" at bounding box center [0, 0] width 0 height 0
click at [248, 262] on span at bounding box center [246, 267] width 15 height 15
click at [0, 0] on input "Enable Wide Editor" at bounding box center [0, 0] width 0 height 0
click at [242, 260] on span at bounding box center [246, 267] width 15 height 15
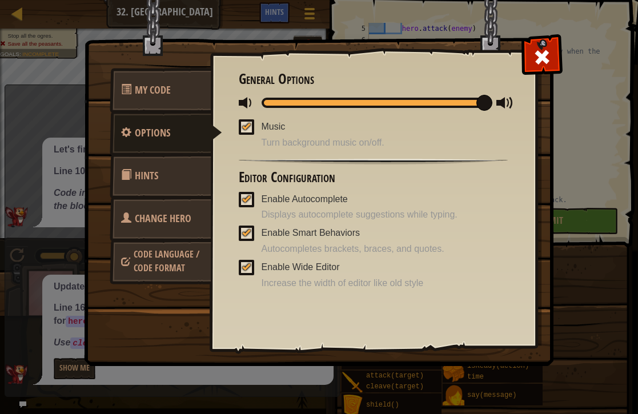
click at [0, 0] on input "Enable Wide Editor" at bounding box center [0, 0] width 0 height 0
click at [248, 228] on div at bounding box center [246, 232] width 8 height 9
click at [0, 0] on input "Enable Smart Behaviors" at bounding box center [0, 0] width 0 height 0
click at [126, 213] on span at bounding box center [126, 217] width 10 height 10
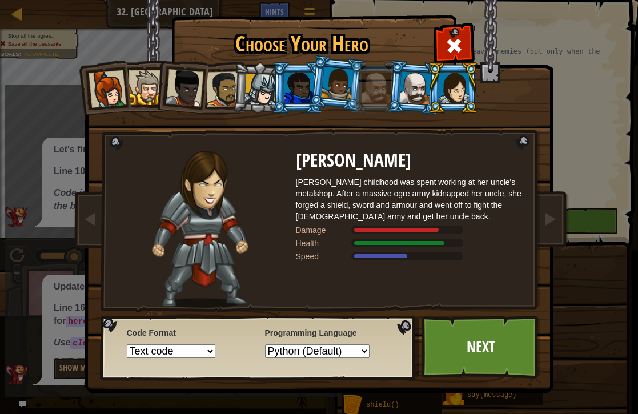
click at [451, 39] on span at bounding box center [454, 46] width 18 height 18
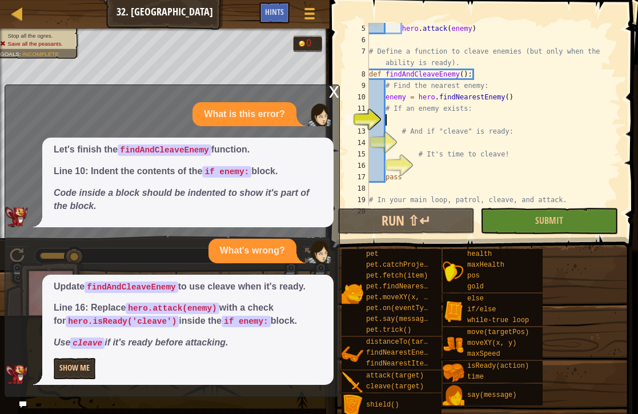
click at [331, 94] on div "x" at bounding box center [334, 90] width 10 height 11
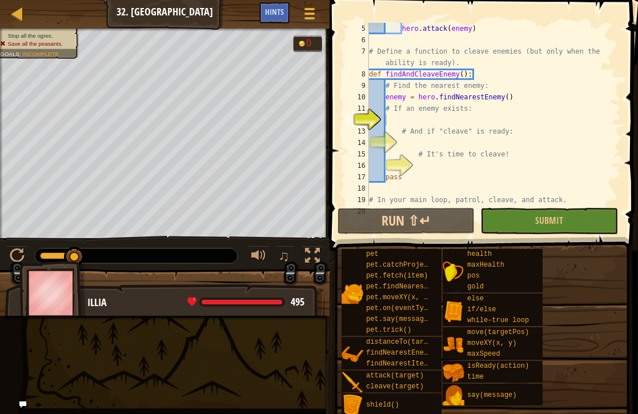
click at [271, 10] on span "Hints" at bounding box center [274, 11] width 19 height 11
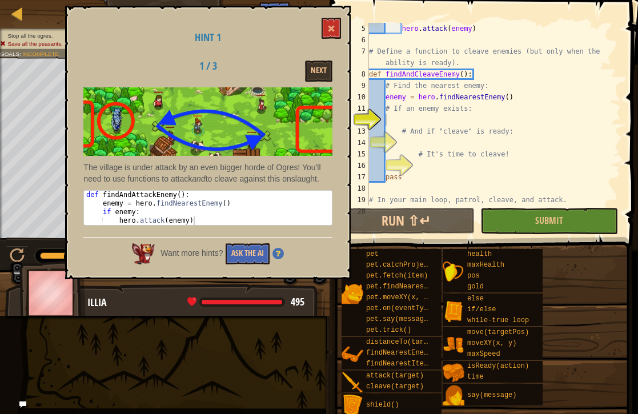
click at [256, 264] on button "Ask the AI" at bounding box center [248, 253] width 44 height 21
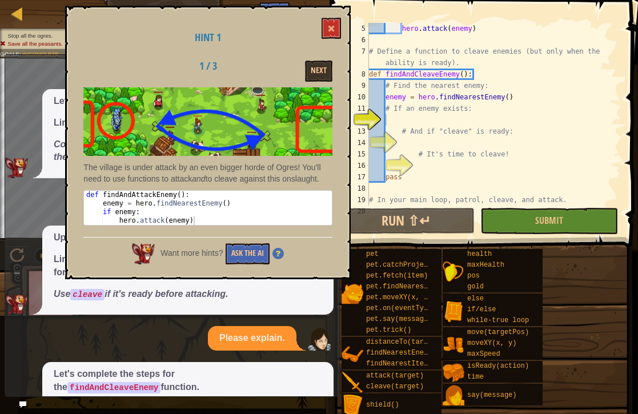
click at [328, 28] on span at bounding box center [331, 29] width 8 height 8
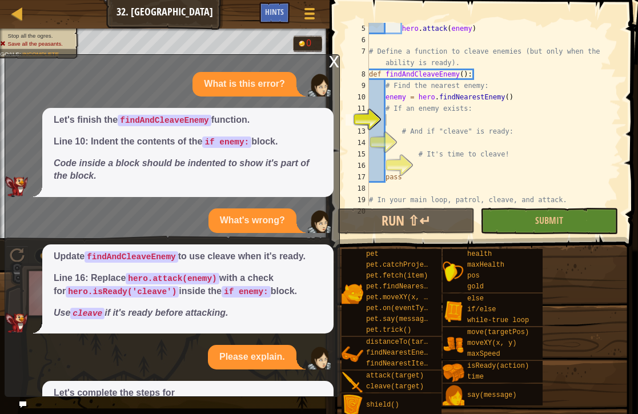
scroll to position [130, 0]
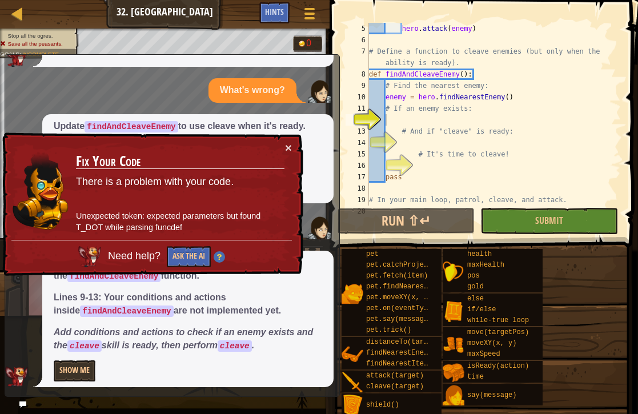
click at [287, 151] on button "×" at bounding box center [288, 148] width 7 height 12
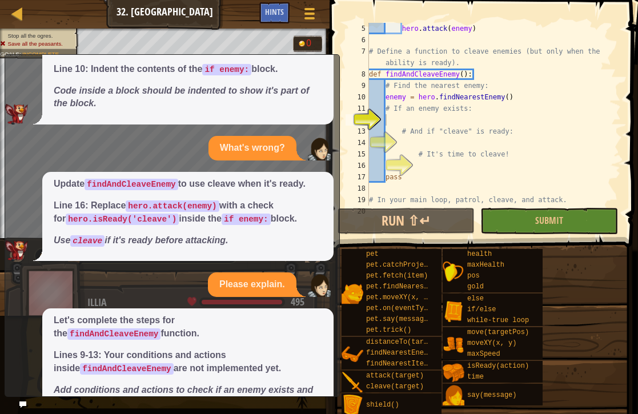
scroll to position [72, 0]
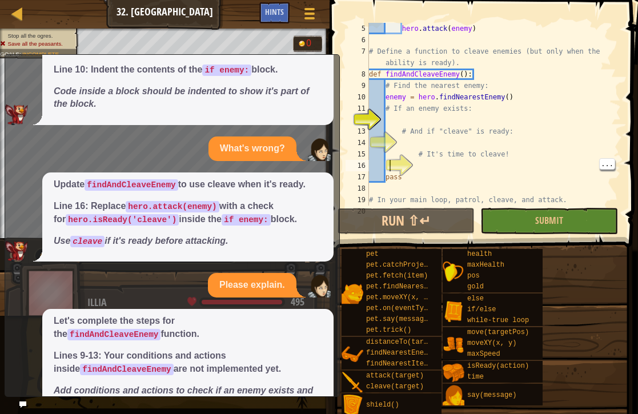
click at [369, 164] on div "16" at bounding box center [357, 165] width 23 height 11
type textarea "pass"
click at [369, 162] on div "16" at bounding box center [357, 165] width 23 height 11
type textarea "pass"
click at [369, 166] on div "16" at bounding box center [357, 165] width 23 height 11
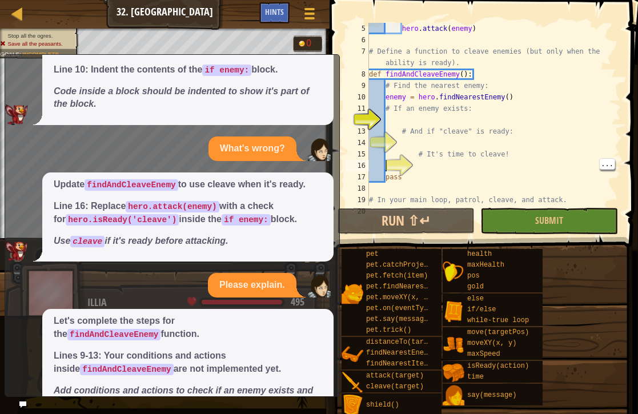
type textarea "pass"
click at [420, 160] on div "hero . attack ( enemy ) # Define a function to cleave enemies (but only when th…" at bounding box center [494, 126] width 254 height 206
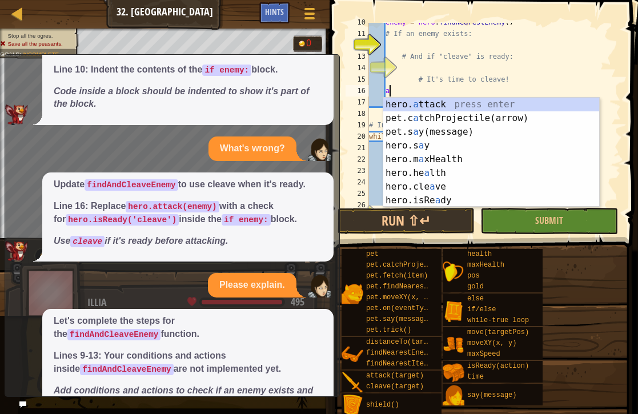
scroll to position [6, 1]
click at [395, 98] on div "hero. a ttack press enter pet.c a tchProjectile(arrow) press enter pet.s a y(me…" at bounding box center [491, 152] width 216 height 109
type textarea "hero.attack(enemy)"
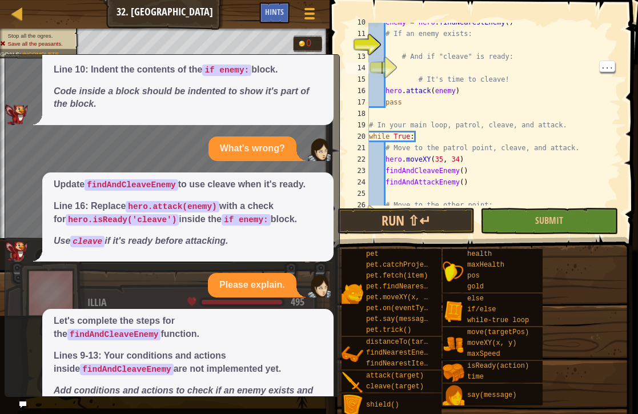
click at [369, 64] on div "14" at bounding box center [357, 67] width 23 height 11
type textarea "# And if "cleave" is ready:"
click at [369, 62] on div "14" at bounding box center [357, 67] width 23 height 11
click at [369, 65] on div "14" at bounding box center [357, 67] width 23 height 11
click at [369, 62] on div "14" at bounding box center [357, 67] width 23 height 11
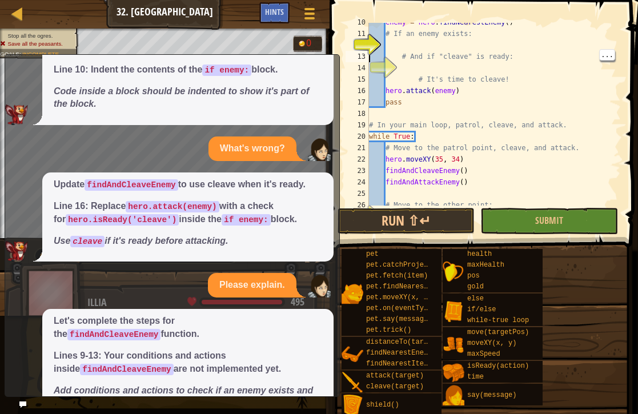
type textarea "# If an enemy exists:"
click at [394, 32] on div "enemy = hero . findNearestEnemy ( ) # If an enemy exists: # And if "cleave" is …" at bounding box center [494, 120] width 254 height 206
click at [397, 65] on div "enemy = hero . findNearestEnemy ( ) # If an enemy exists: # And if "cleave" is …" at bounding box center [494, 120] width 254 height 206
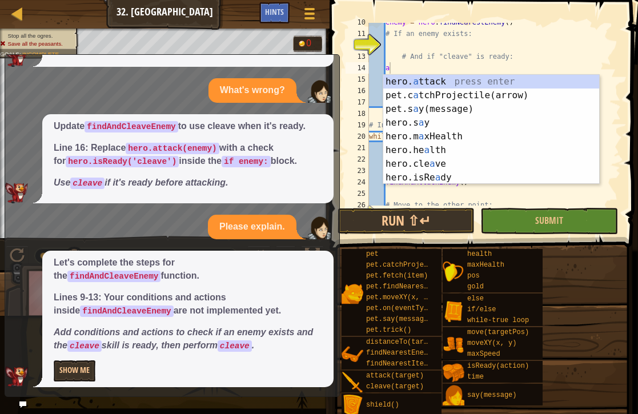
type textarea "a"
click at [61, 360] on button "Show Me" at bounding box center [75, 370] width 42 height 21
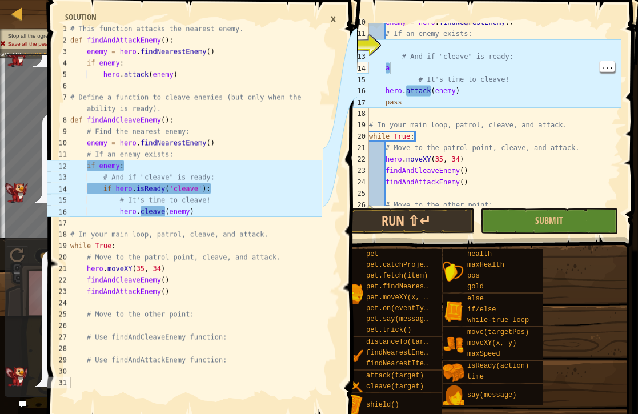
click at [398, 67] on div "enemy = hero . findNearestEnemy ( ) # If an enemy exists: # And if "cleave" is …" at bounding box center [494, 120] width 254 height 206
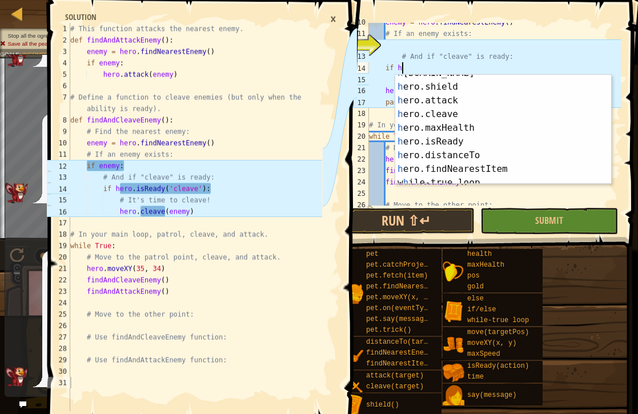
scroll to position [104, 0]
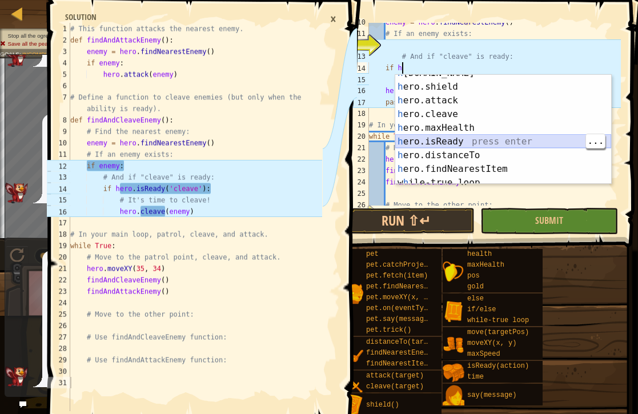
click at [474, 145] on div "h ero.health press enter h ero.shield press enter h ero.attack press enter h er…" at bounding box center [503, 134] width 216 height 137
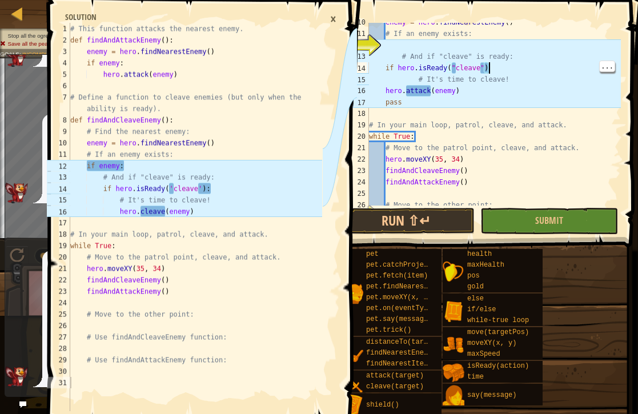
click at [488, 67] on div "enemy = hero . findNearestEnemy ( ) # If an enemy exists: # And if "cleave" is …" at bounding box center [494, 120] width 254 height 206
click at [487, 63] on div "enemy = hero . findNearestEnemy ( ) # If an enemy exists: # And if "cleave" is …" at bounding box center [494, 120] width 254 height 206
click at [495, 75] on div "enemy = hero . findNearestEnemy ( ) # If an enemy exists: # And if "cleave" is …" at bounding box center [494, 120] width 254 height 206
click at [497, 63] on div "enemy = hero . findNearestEnemy ( ) # If an enemy exists: # And if "cleave" is …" at bounding box center [494, 120] width 254 height 206
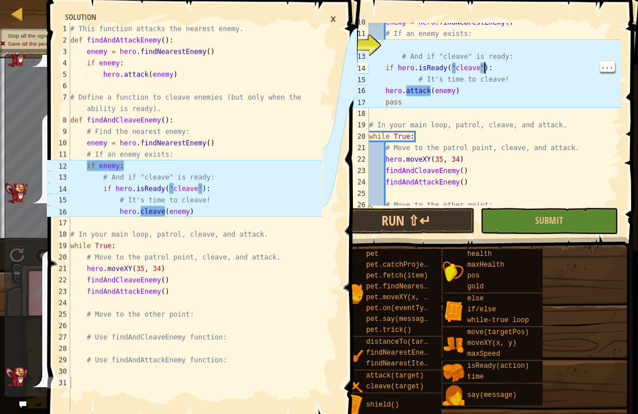
click at [485, 67] on div "enemy = hero . findNearestEnemy ( ) # If an enemy exists: # And if "cleave" is …" at bounding box center [494, 120] width 254 height 206
type textarea "if hero.isReady('cleave'):"
type textarea "# If an enemy exists:"
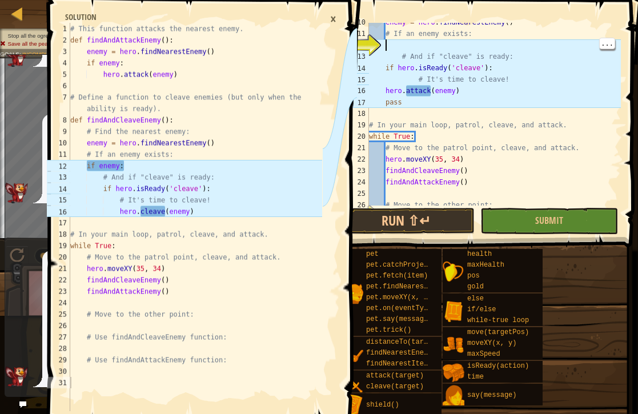
click at [388, 39] on div "enemy = hero . findNearestEnemy ( ) # If an enemy exists: # And if "cleave" is …" at bounding box center [494, 120] width 254 height 206
click at [387, 46] on div "enemy = hero . findNearestEnemy ( ) # If an enemy exists: # And if "cleave" is …" at bounding box center [494, 120] width 254 height 206
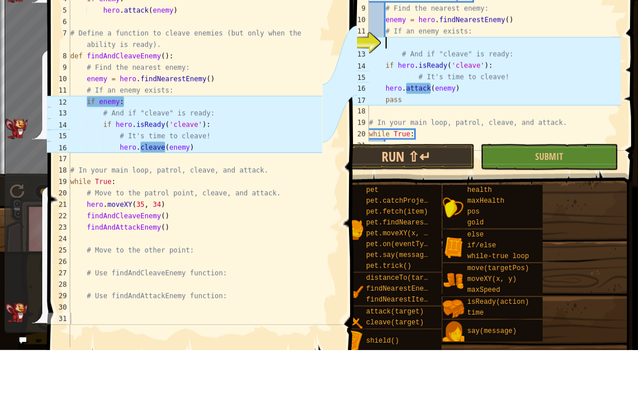
scroll to position [58, 0]
click at [386, 62] on div "# Define a function to cleave enemies (but only when the ability is ready). def…" at bounding box center [494, 125] width 254 height 206
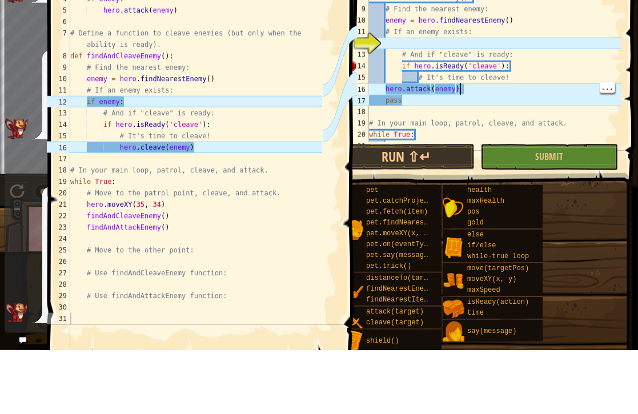
click at [471, 85] on div "# Define a function to cleave enemies (but only when the ability is ready). def…" at bounding box center [494, 125] width 254 height 206
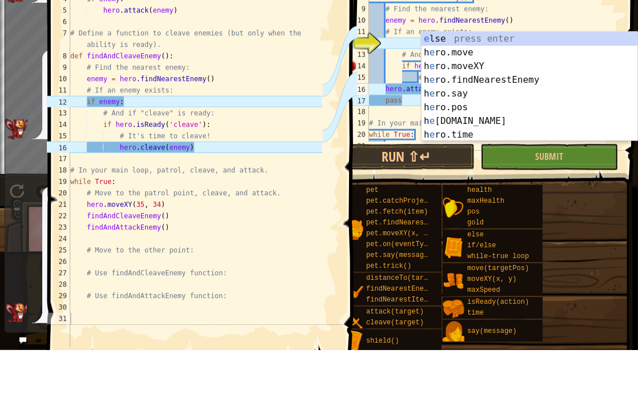
scroll to position [0, 0]
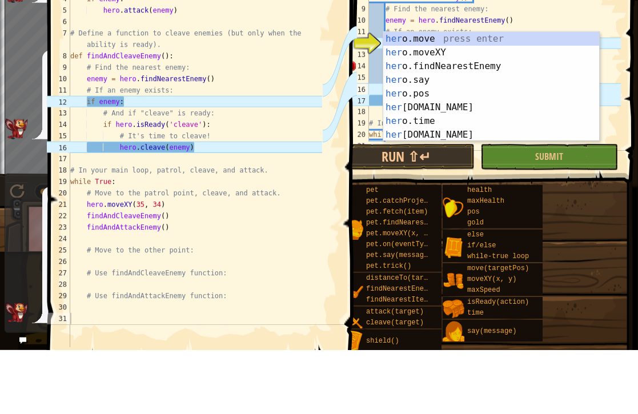
type textarea "h"
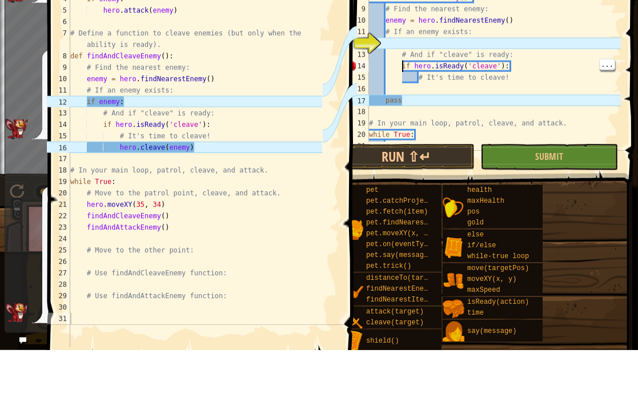
click at [403, 64] on div "# Define a function to cleave enemies (but only when the ability is ready). def…" at bounding box center [494, 125] width 254 height 206
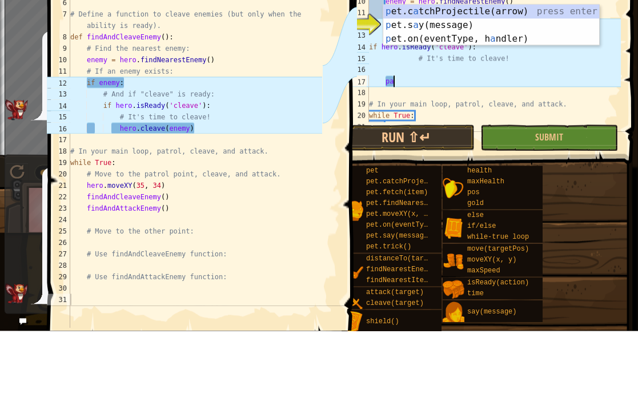
type textarea "p"
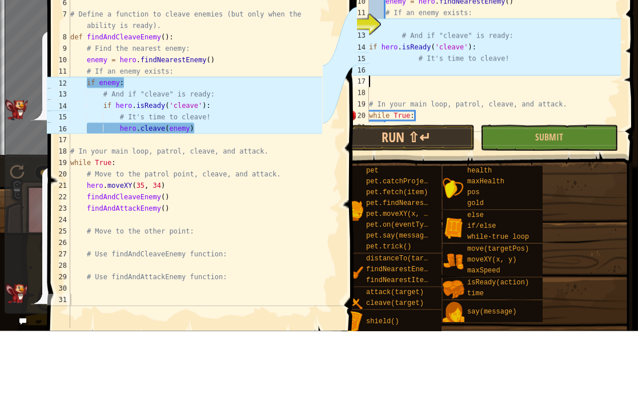
scroll to position [6, 0]
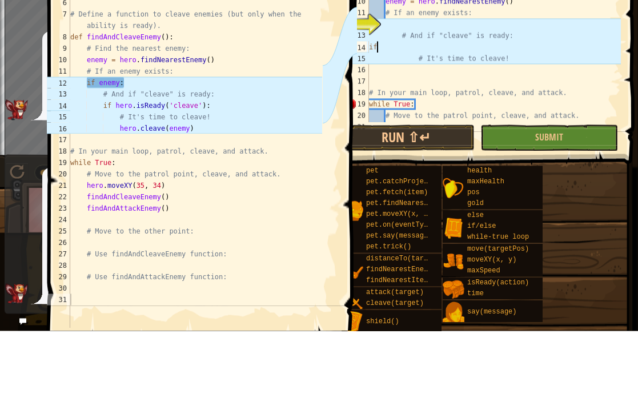
type textarea "i"
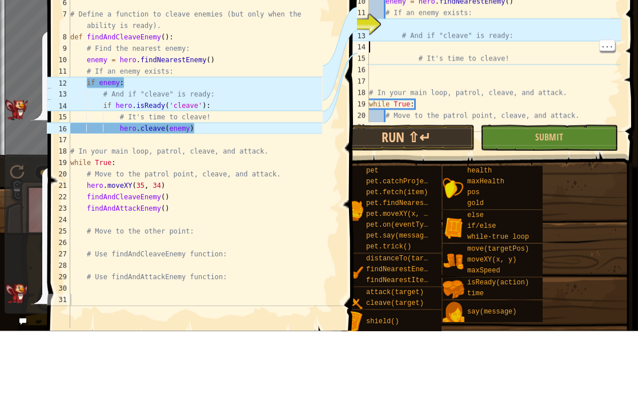
click at [407, 44] on div "# Define a function to cleave enemies (but only when the ability is ready). def…" at bounding box center [494, 125] width 254 height 206
click at [397, 23] on div "# Define a function to cleave enemies (but only when the ability is ready). def…" at bounding box center [494, 125] width 254 height 206
type textarea "# And if "cleave" is ready:"
click at [407, 38] on div "# Define a function to cleave enemies (but only when the ability is ready). def…" at bounding box center [494, 125] width 254 height 206
click at [377, 42] on div "# Define a function to cleave enemies (but only when the ability is ready). def…" at bounding box center [494, 125] width 254 height 206
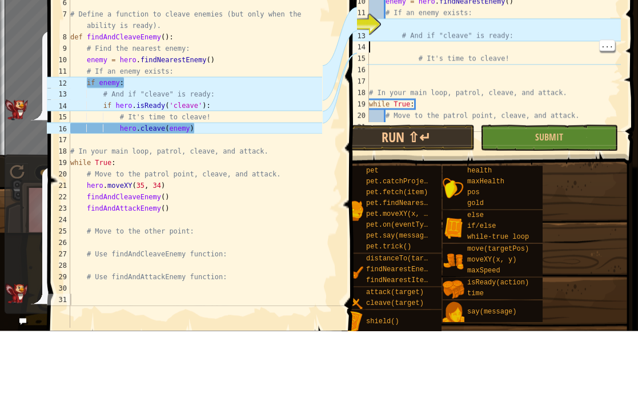
click at [423, 47] on div "# Define a function to cleave enemies (but only when the ability is ready). def…" at bounding box center [494, 125] width 254 height 206
click at [452, 49] on div "# Define a function to cleave enemies (but only when the ability is ready). def…" at bounding box center [494, 125] width 254 height 206
click at [470, 43] on div "# Define a function to cleave enemies (but only when the ability is ready). def…" at bounding box center [494, 125] width 254 height 206
type textarea "# It's time to cleave!"
click at [493, 55] on div "# Define a function to cleave enemies (but only when the ability is ready). def…" at bounding box center [494, 125] width 254 height 206
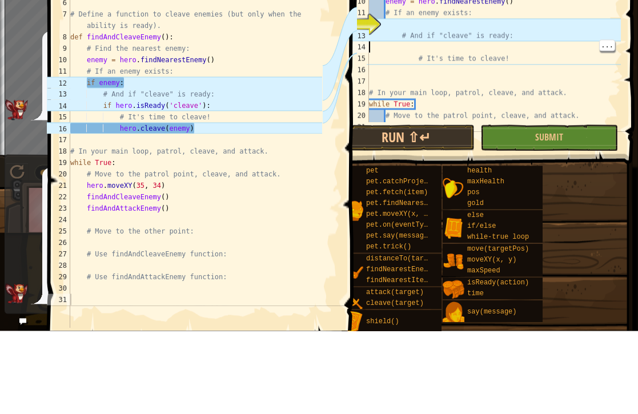
click at [417, 43] on div "# Define a function to cleave enemies (but only when the ability is ready). def…" at bounding box center [494, 125] width 254 height 206
click at [423, 44] on div "# Define a function to cleave enemies (but only when the ability is ready). def…" at bounding box center [494, 125] width 254 height 206
click at [375, 71] on div "# Define a function to cleave enemies (but only when the ability is ready). def…" at bounding box center [494, 125] width 254 height 206
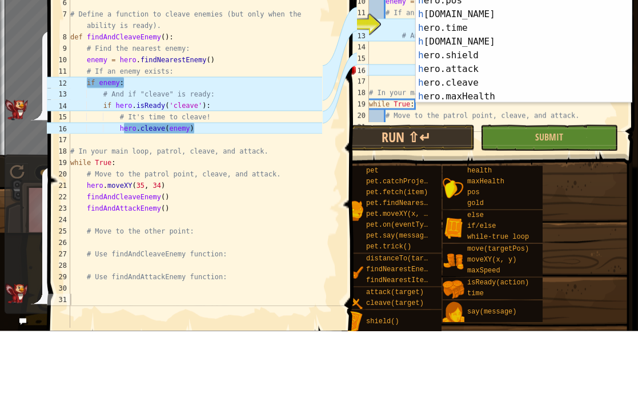
scroll to position [53, 0]
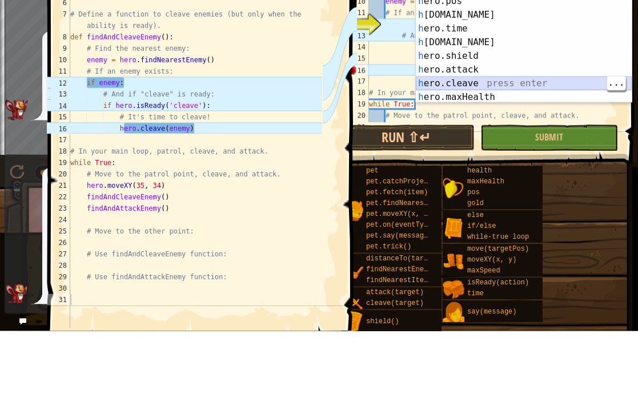
click at [487, 82] on div "h ero.say press enter h ero.pos press enter h ero.gold press enter h ero.time p…" at bounding box center [524, 132] width 216 height 137
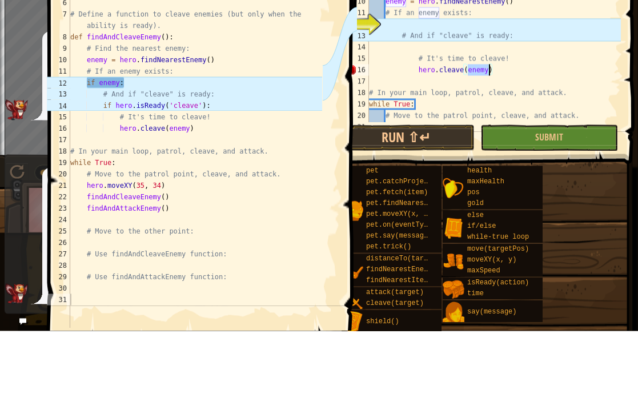
type textarea "# It's time to cleave!"
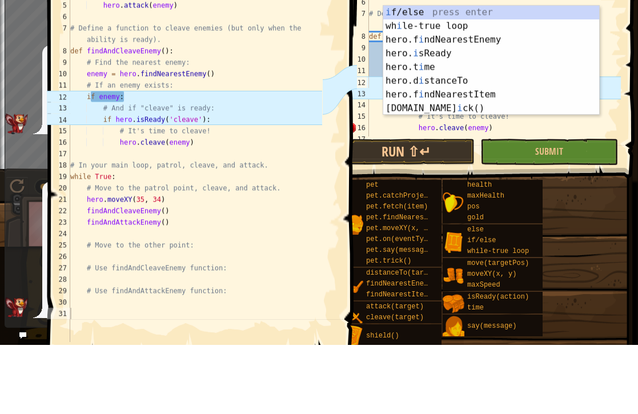
scroll to position [0, 0]
click at [462, 75] on div "i f/else press enter wh i le-true loop press enter hero.f i ndNearestEnemy pres…" at bounding box center [491, 143] width 216 height 137
type textarea "if enemy:"
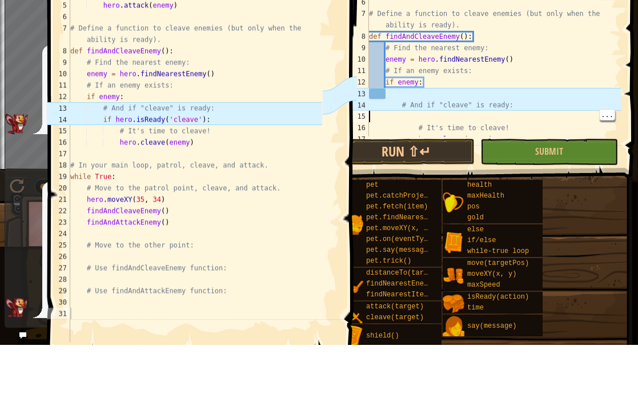
scroll to position [6, 0]
click at [411, 115] on div "def findAndAttackEnemy ( ) : enemy = hero . findNearestEnemy ( ) if enemy : her…" at bounding box center [494, 123] width 254 height 206
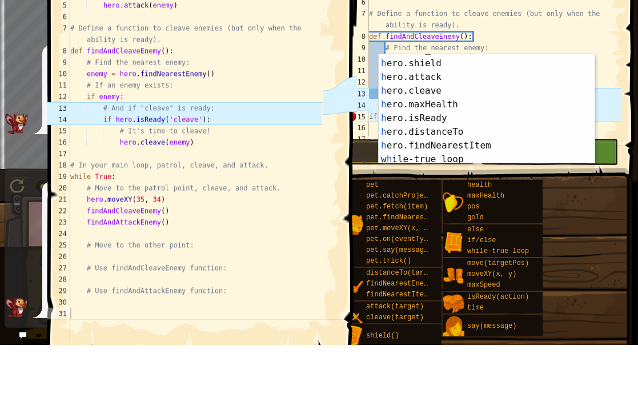
scroll to position [123, 0]
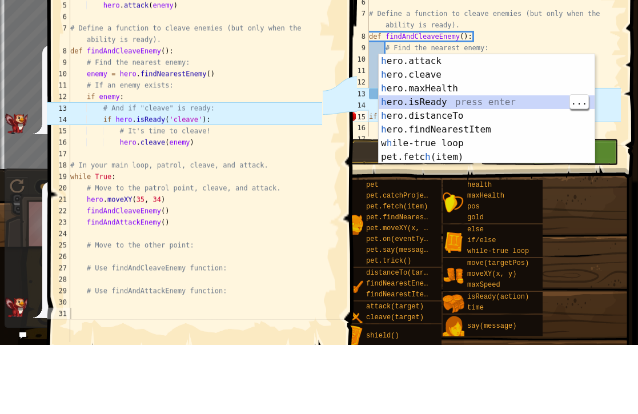
click at [394, 110] on div "h ero.shield press enter h ero.attack press enter h ero.cleave press enter h er…" at bounding box center [487, 178] width 216 height 137
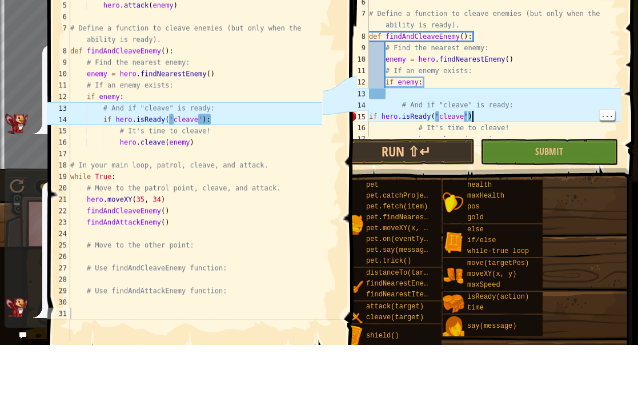
click at [468, 118] on div "def findAndAttackEnemy ( ) : enemy = hero . findNearestEnemy ( ) if enemy : her…" at bounding box center [494, 123] width 254 height 206
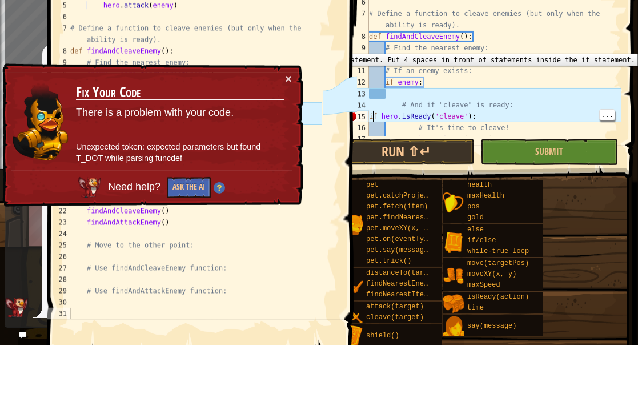
click at [368, 180] on div "15" at bounding box center [357, 185] width 23 height 11
click at [291, 142] on button "×" at bounding box center [288, 148] width 7 height 12
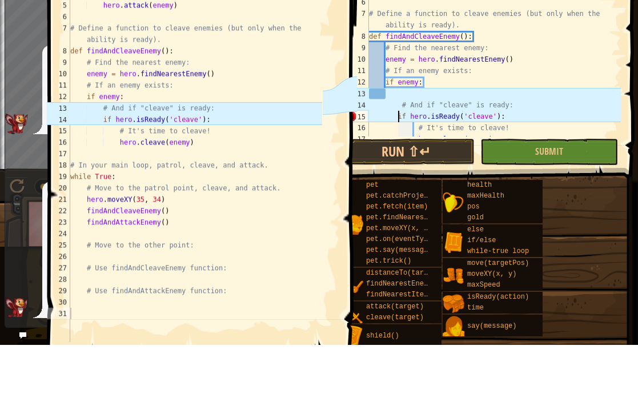
type textarea "if hero.isReady('cleave'):"
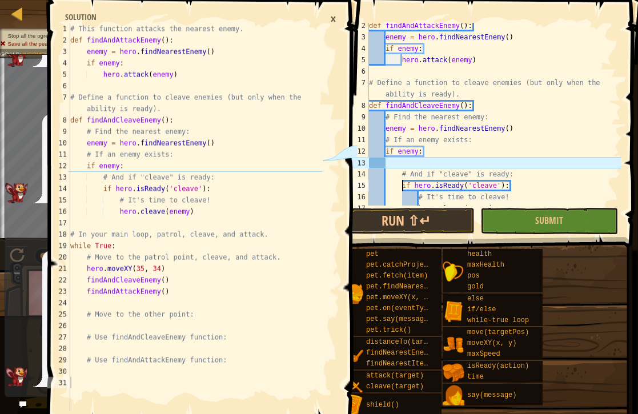
click at [333, 20] on div "×" at bounding box center [333, 18] width 18 height 19
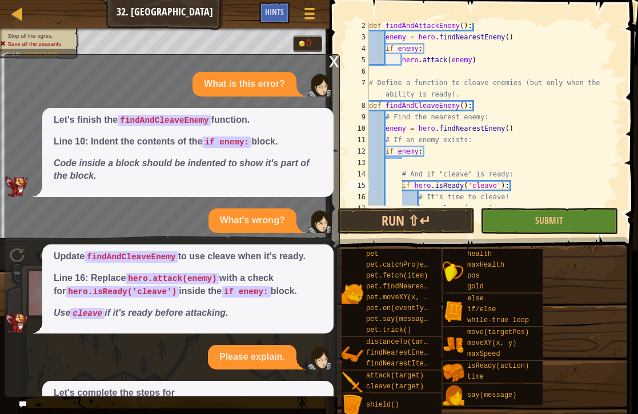
scroll to position [0, 0]
click at [330, 66] on div "x" at bounding box center [334, 60] width 10 height 11
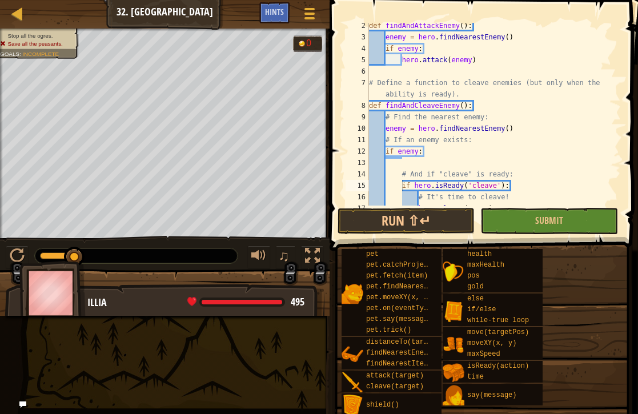
click at [437, 216] on button "Run ⇧↵" at bounding box center [406, 221] width 137 height 26
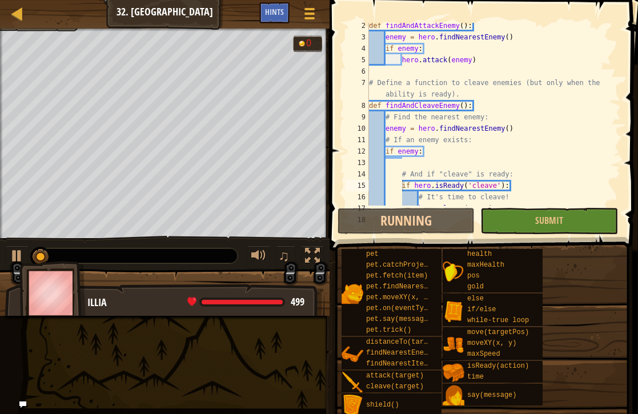
click at [565, 218] on button "Submit" at bounding box center [548, 221] width 137 height 26
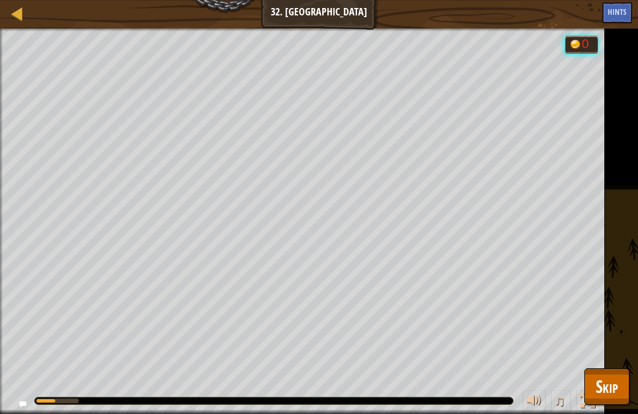
click at [584, 378] on span "Skip" at bounding box center [607, 386] width 22 height 23
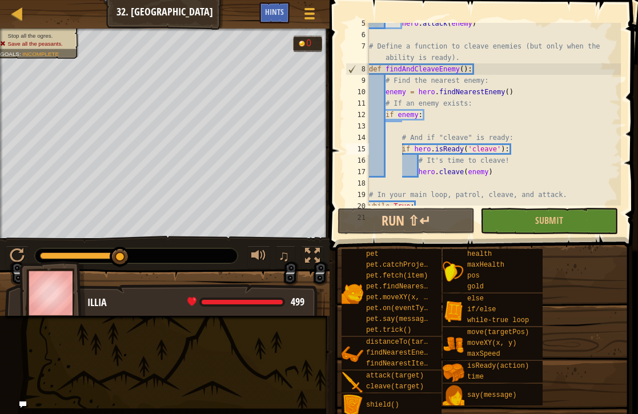
scroll to position [51, 0]
click at [388, 126] on div "hero . attack ( enemy ) # Define a function to cleave enemies (but only when th…" at bounding box center [494, 121] width 254 height 206
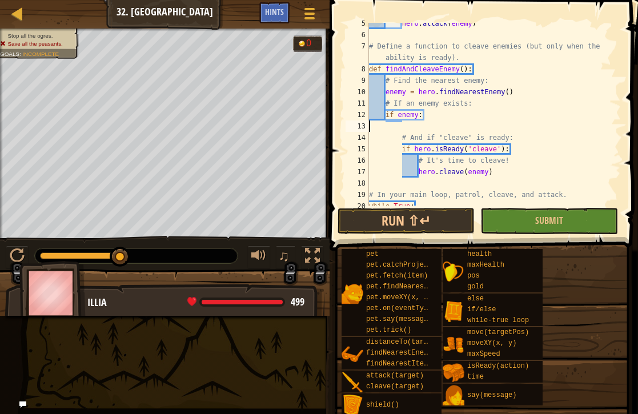
type textarea "if enemy:"
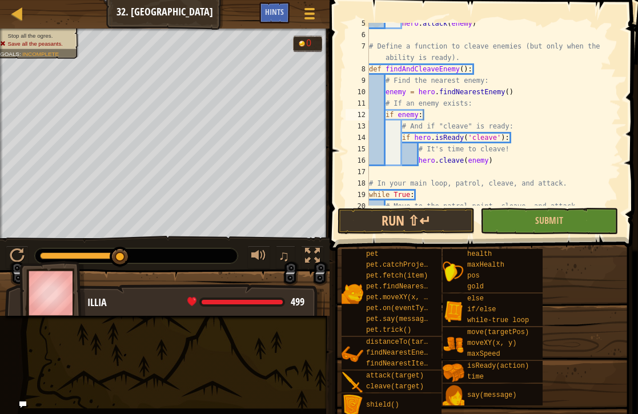
click at [572, 215] on button "Submit" at bounding box center [548, 221] width 137 height 26
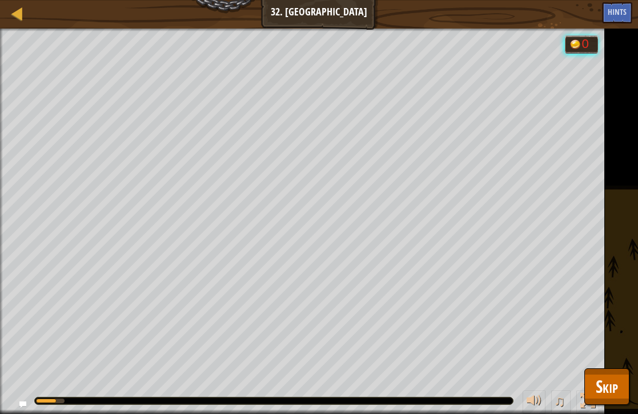
click at [584, 379] on span "Skip" at bounding box center [607, 386] width 22 height 23
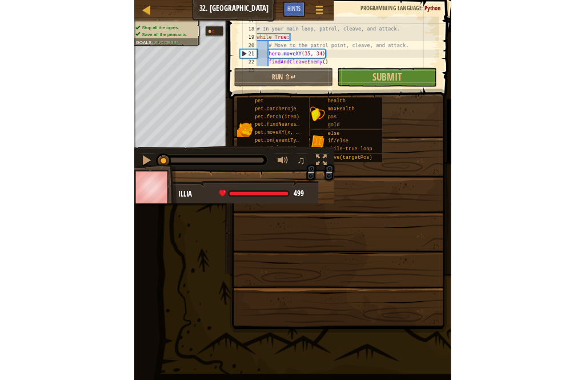
scroll to position [194, 0]
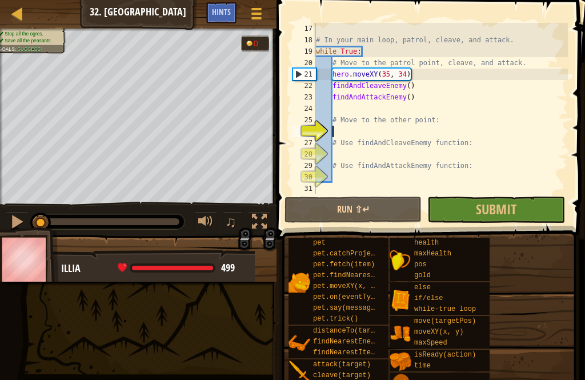
click at [220, 13] on span "Hints" at bounding box center [221, 11] width 19 height 11
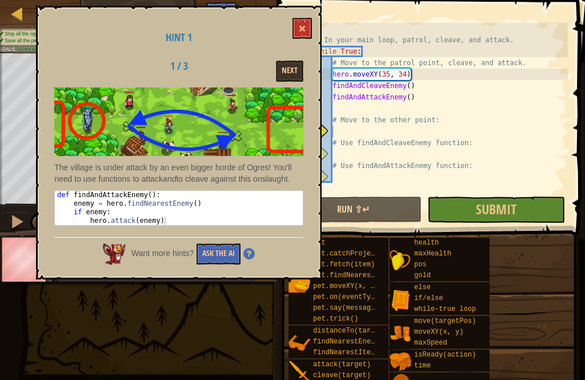
click at [202, 262] on button "Ask the AI" at bounding box center [218, 253] width 44 height 21
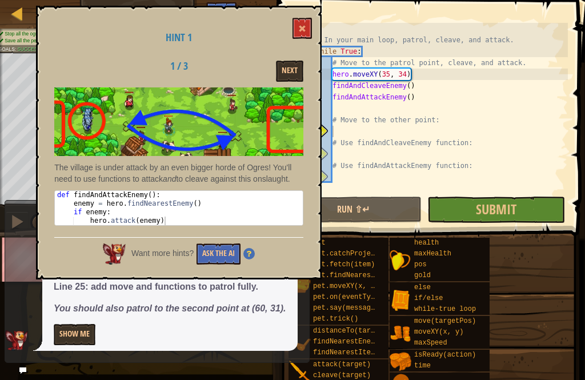
click at [300, 27] on span at bounding box center [302, 29] width 8 height 8
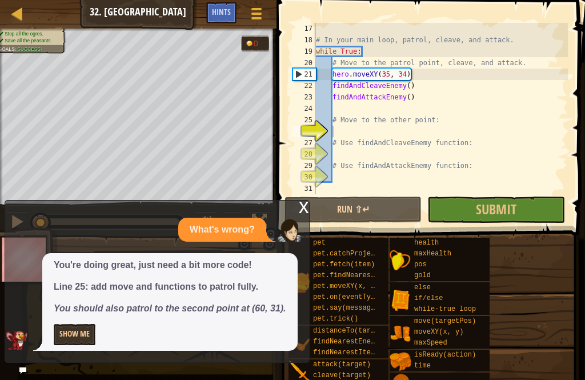
click at [300, 27] on div "17" at bounding box center [303, 28] width 23 height 11
click at [505, 213] on span "Submit" at bounding box center [496, 209] width 41 height 18
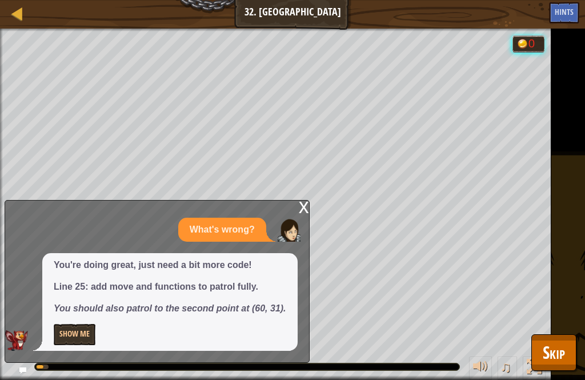
click at [549, 360] on span "Skip" at bounding box center [554, 351] width 22 height 23
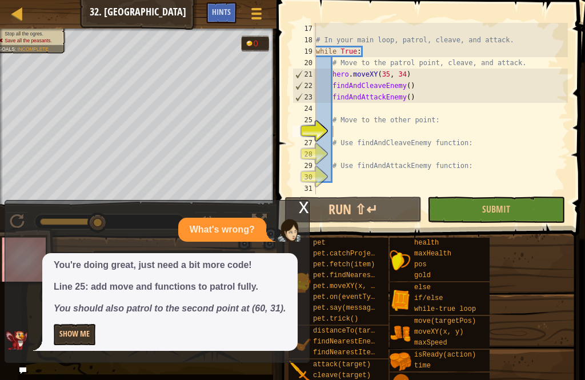
click at [82, 324] on button "Show Me" at bounding box center [75, 334] width 42 height 21
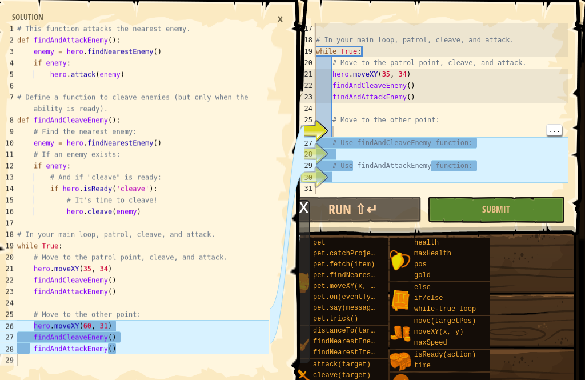
click at [334, 133] on div "# In your main loop, patrol, cleave, and attack. while True : # Move to the pat…" at bounding box center [441, 120] width 254 height 194
type textarea "m"
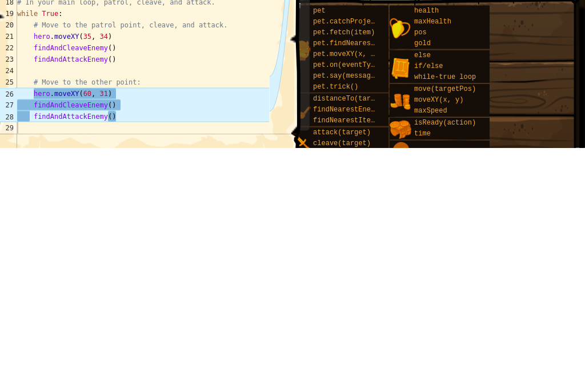
scroll to position [6, 1]
type textarea "n"
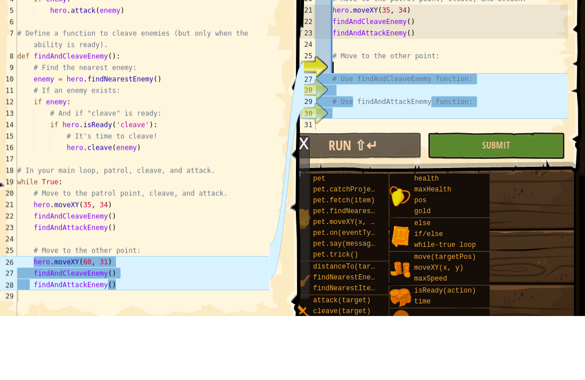
scroll to position [6, 1]
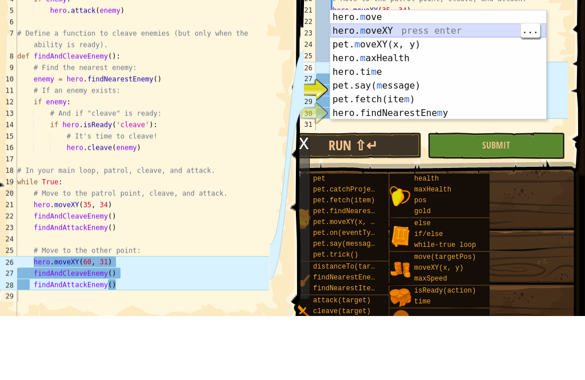
click at [408, 74] on div "hero. m ove press enter hero. m oveXY press enter pet. m oveXY(x, y) press ente…" at bounding box center [438, 142] width 216 height 137
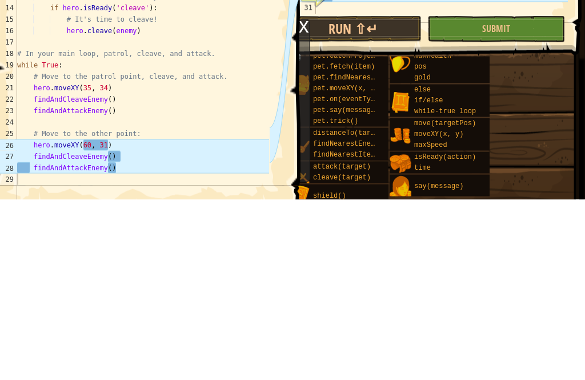
scroll to position [6, 6]
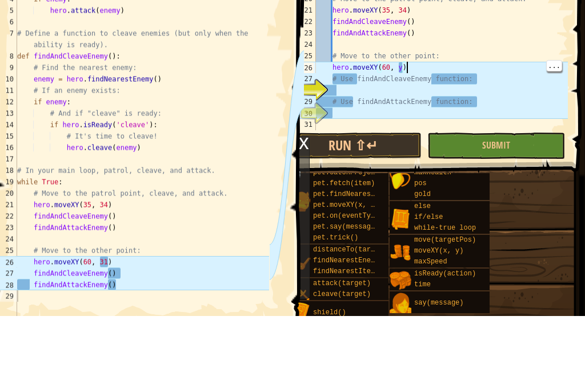
click at [400, 71] on div "# In your main loop, patrol, cleave, and attack. while True : # Move to the pat…" at bounding box center [441, 120] width 254 height 194
type textarea "hero.moveXY(60, 31)"
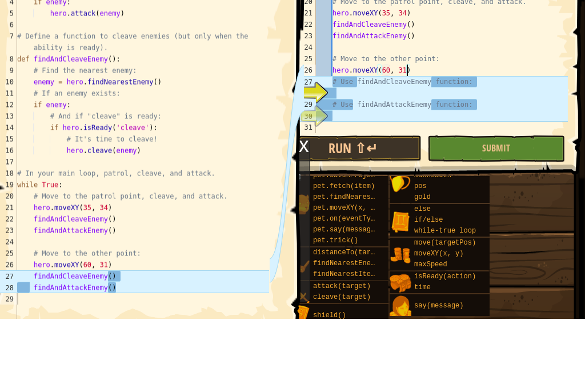
scroll to position [6, 1]
click at [338, 90] on div "# In your main loop, patrol, cleave, and attack. while True : # Move to the pat…" at bounding box center [441, 120] width 254 height 194
click at [337, 95] on div "# In your main loop, patrol, cleave, and attack. while True : # Move to the pat…" at bounding box center [441, 120] width 254 height 194
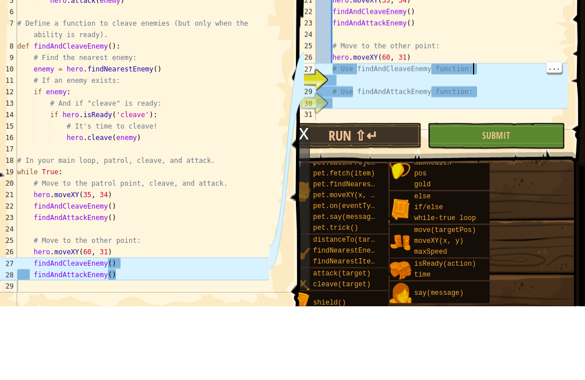
click at [491, 67] on div "# In your main loop, patrol, cleave, and attack. while True : # Move to the pat…" at bounding box center [441, 120] width 254 height 194
click at [481, 69] on div "# In your main loop, patrol, cleave, and attack. while True : # Move to the pat…" at bounding box center [441, 120] width 254 height 194
click at [478, 70] on div "# In your main loop, patrol, cleave, and attack. while True : # Move to the pat…" at bounding box center [441, 120] width 254 height 194
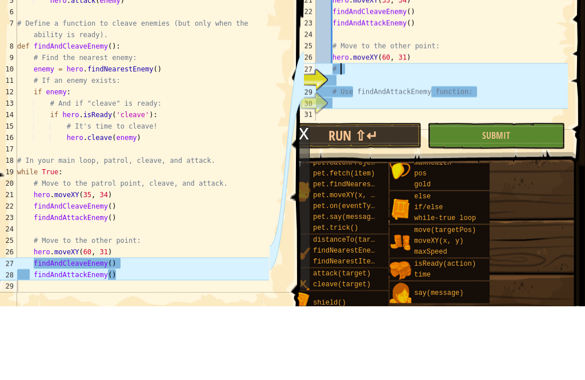
type textarea "#"
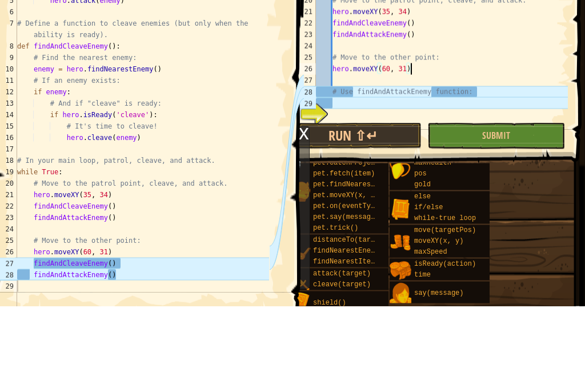
scroll to position [183, 0]
click at [476, 94] on div "hero . cleave ( enemy ) # In your main loop, patrol, cleave, and attack. while …" at bounding box center [441, 120] width 254 height 194
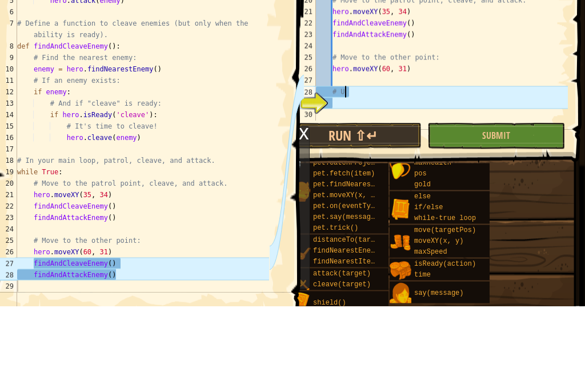
type textarea "#"
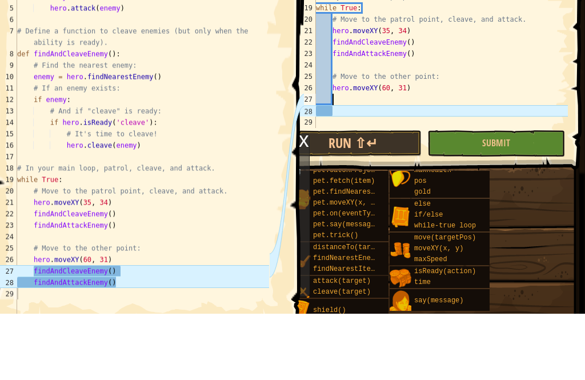
scroll to position [0, 0]
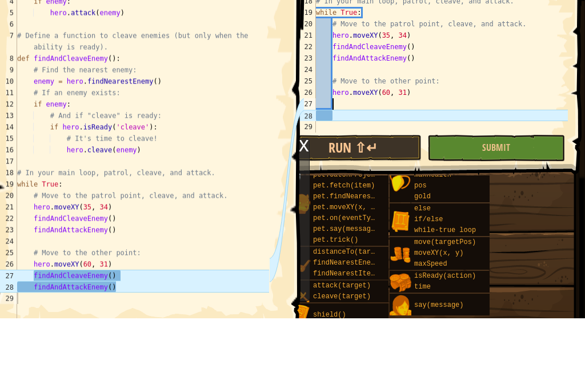
type textarea "f"
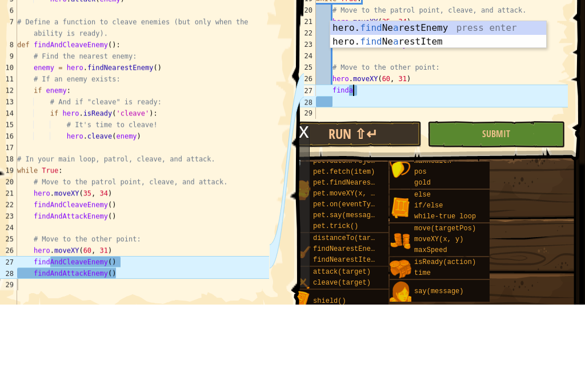
scroll to position [6, 3]
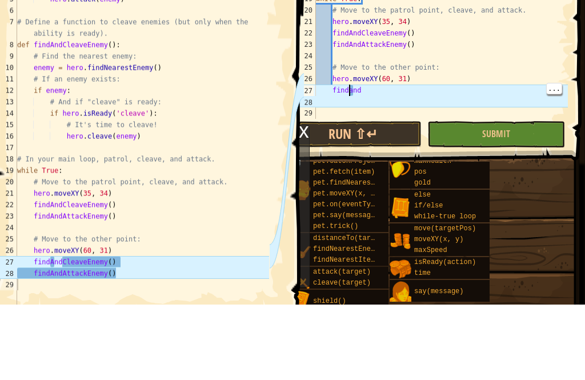
click at [351, 88] on div "# It's time to cleave! hero . cleave ( enemy ) # In your main loop, patrol, cle…" at bounding box center [441, 120] width 254 height 194
click at [352, 86] on div "# It's time to cleave! hero . cleave ( enemy ) # In your main loop, patrol, cle…" at bounding box center [441, 120] width 254 height 194
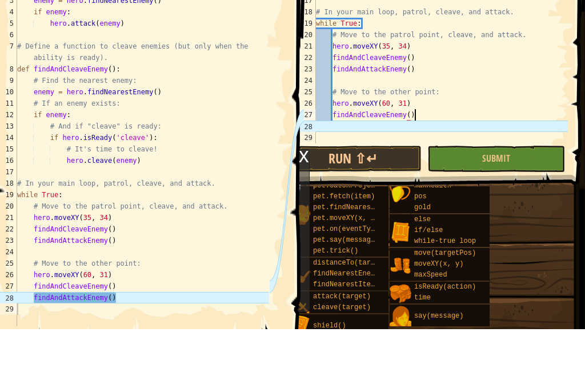
scroll to position [6, 7]
type textarea "findAndCleaveEnemy()"
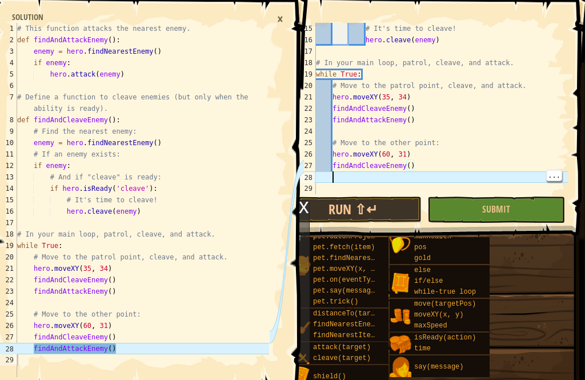
scroll to position [6, 1]
click at [343, 176] on div "# It's time to cleave! hero . cleave ( enemy ) # In your main loop, patrol, cle…" at bounding box center [441, 120] width 254 height 194
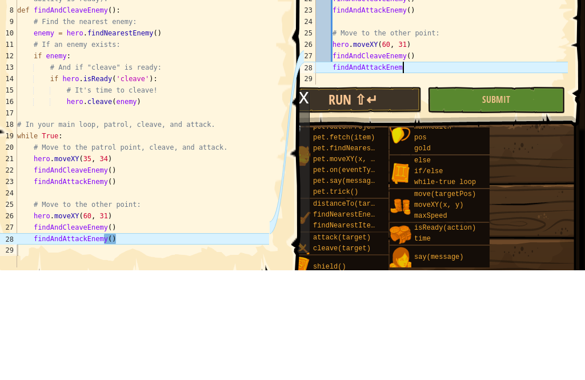
scroll to position [6, 7]
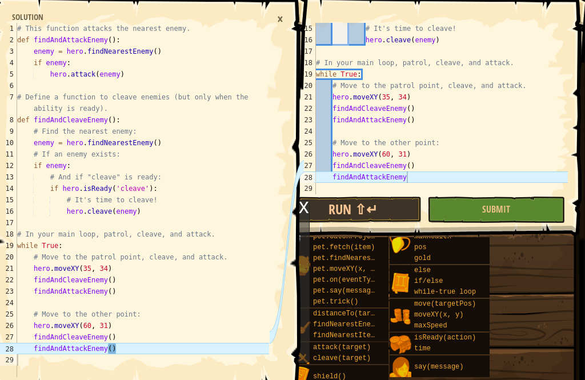
type textarea "findAndAttackEnemy"
click at [521, 210] on button "Submit" at bounding box center [495, 209] width 137 height 26
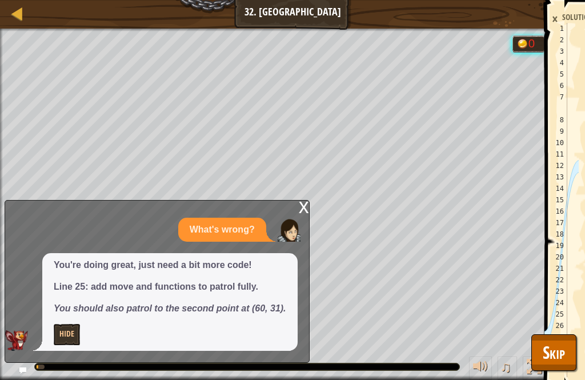
click at [559, 351] on span "Skip" at bounding box center [554, 351] width 22 height 23
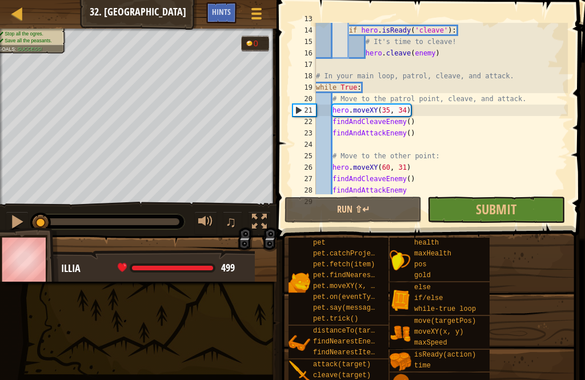
scroll to position [152, 0]
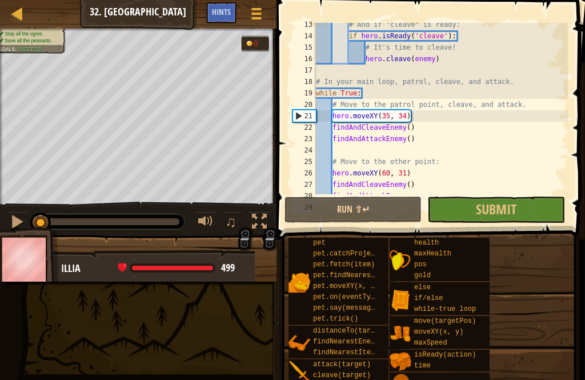
click at [491, 201] on span "Submit" at bounding box center [496, 209] width 41 height 18
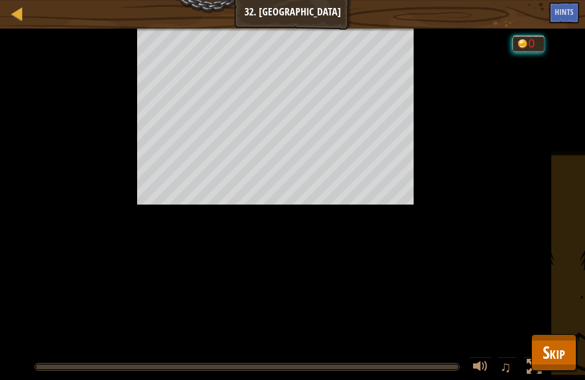
scroll to position [0, 0]
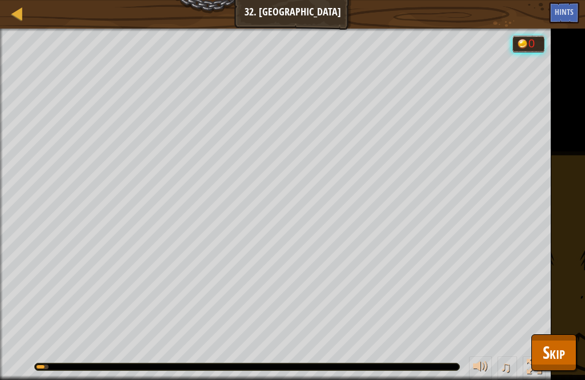
click at [552, 354] on span "Skip" at bounding box center [554, 351] width 22 height 23
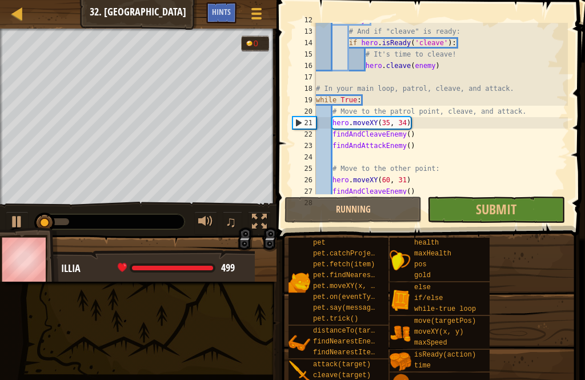
scroll to position [146, 0]
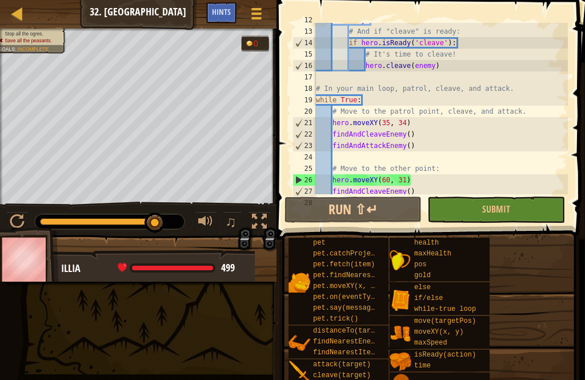
click at [526, 210] on button "Submit" at bounding box center [495, 209] width 137 height 26
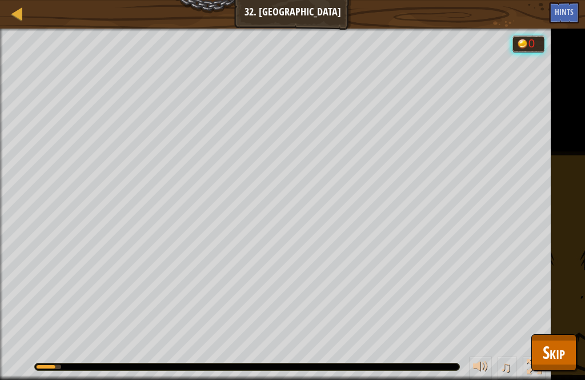
click at [555, 355] on span "Skip" at bounding box center [554, 351] width 22 height 23
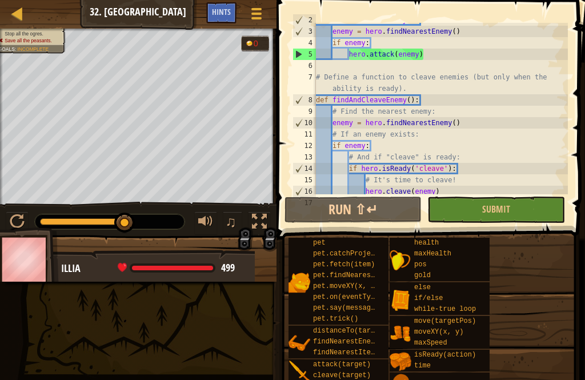
scroll to position [0, 0]
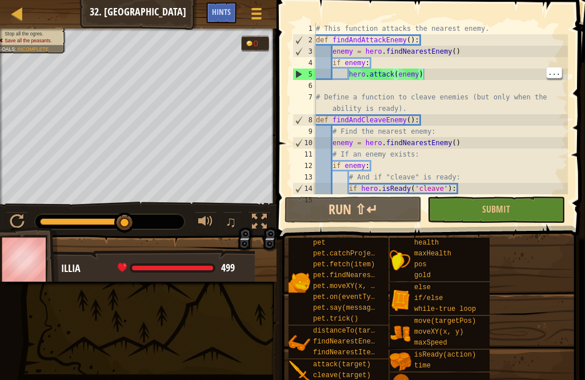
click at [258, 9] on span at bounding box center [256, 9] width 10 height 2
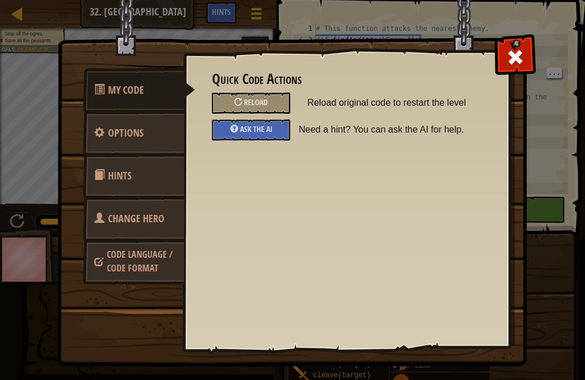
click at [281, 126] on div "Ask the AI" at bounding box center [251, 129] width 78 height 21
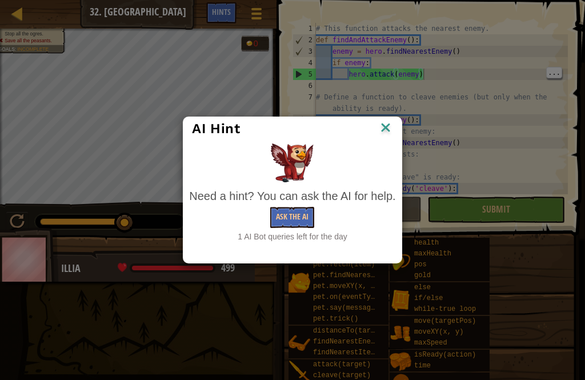
click at [306, 214] on button "Ask the AI" at bounding box center [292, 217] width 44 height 21
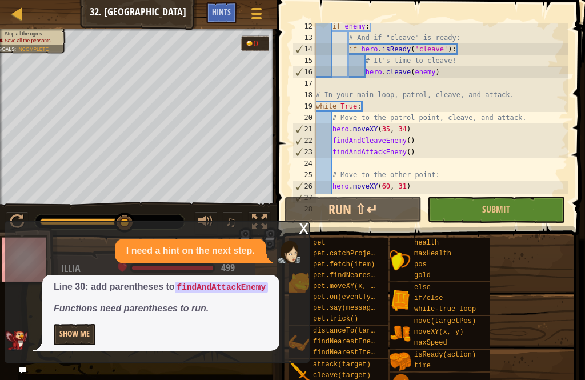
scroll to position [171, 0]
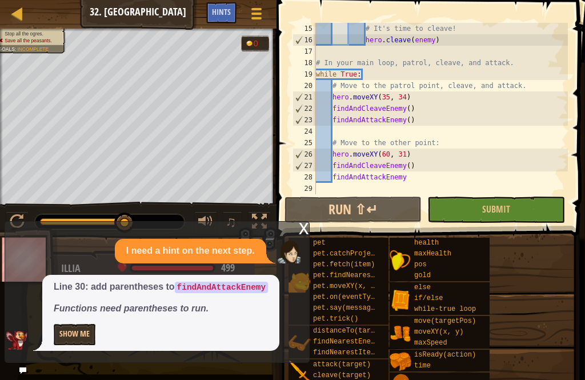
click at [408, 179] on div "# It's time to cleave! hero . cleave ( enemy ) # In your main loop, patrol, cle…" at bounding box center [441, 120] width 254 height 194
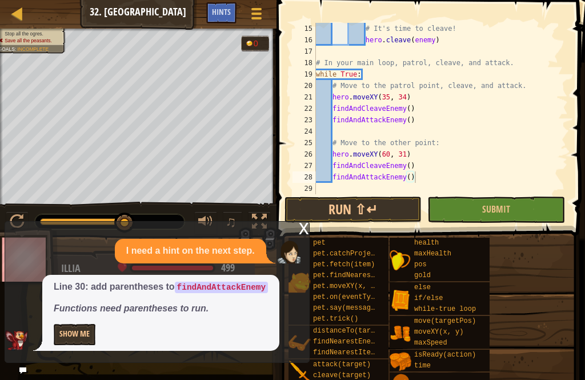
type textarea "findAndAttackEnemy()"
click at [500, 202] on button "Submit" at bounding box center [495, 209] width 137 height 26
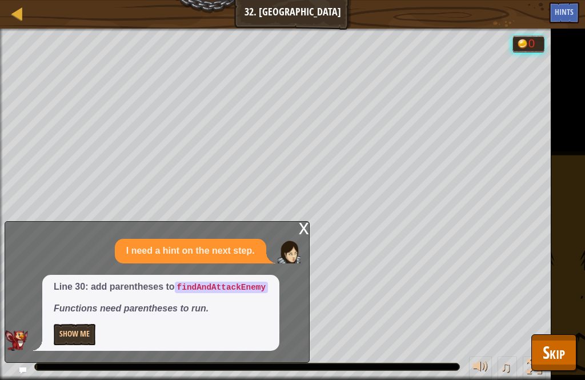
click at [556, 348] on span "Skip" at bounding box center [554, 351] width 22 height 23
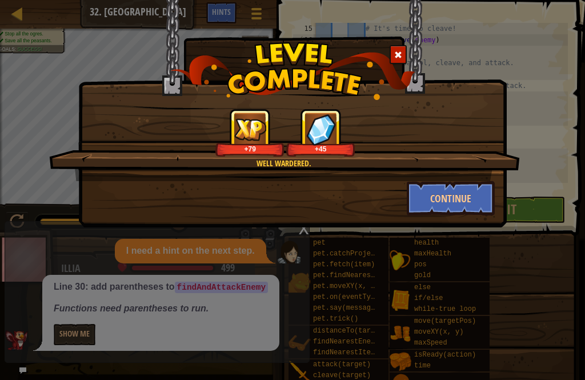
click at [455, 190] on button "Continue" at bounding box center [451, 198] width 89 height 34
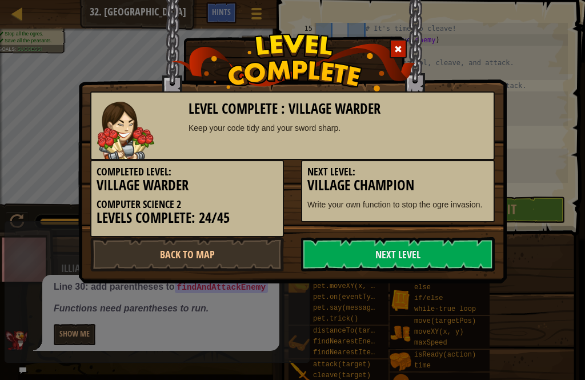
click at [449, 258] on link "Next Level" at bounding box center [398, 254] width 194 height 34
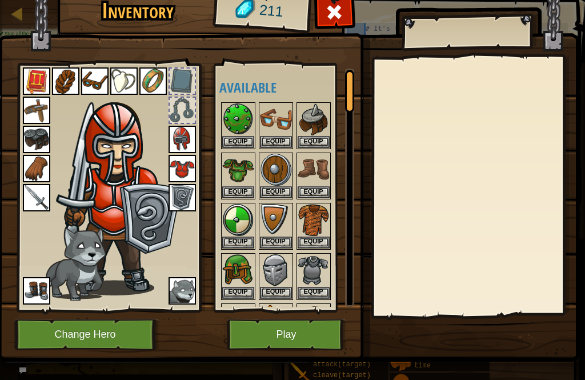
click at [243, 120] on img at bounding box center [238, 119] width 32 height 32
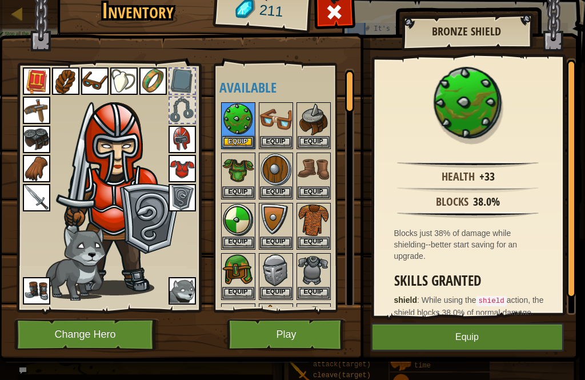
click at [188, 186] on img at bounding box center [181, 197] width 27 height 27
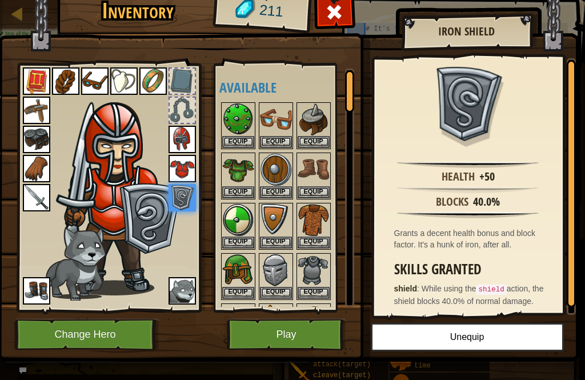
click at [244, 118] on img at bounding box center [238, 119] width 32 height 32
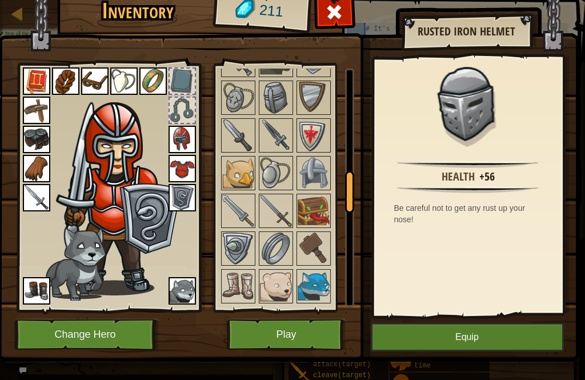
scroll to position [621, 0]
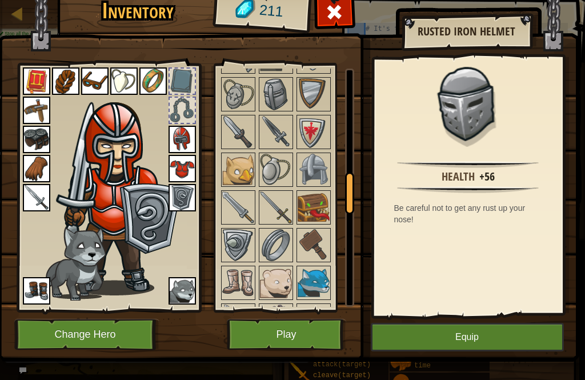
click at [322, 126] on img at bounding box center [314, 132] width 32 height 32
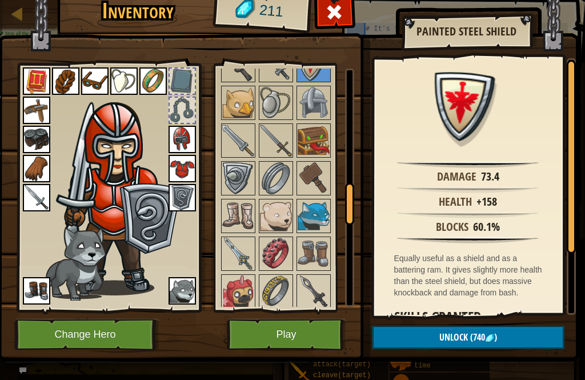
scroll to position [689, 0]
click at [261, 138] on img at bounding box center [276, 140] width 32 height 32
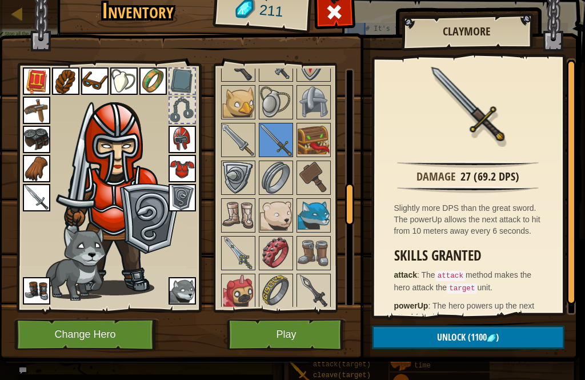
click at [240, 247] on img at bounding box center [238, 253] width 32 height 32
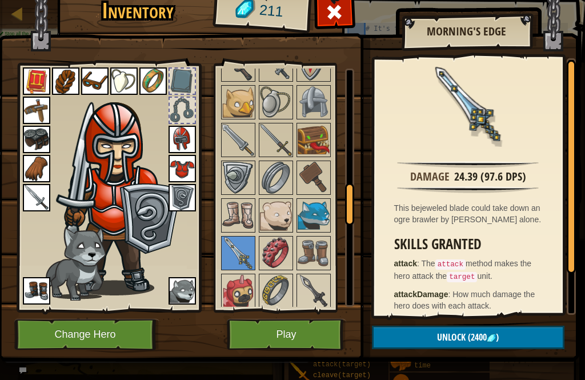
click at [326, 172] on img at bounding box center [314, 178] width 32 height 32
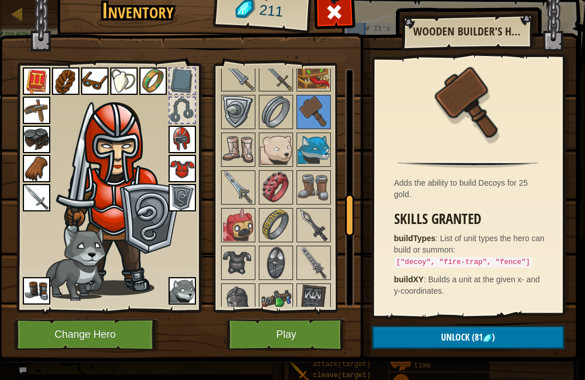
scroll to position [756, 0]
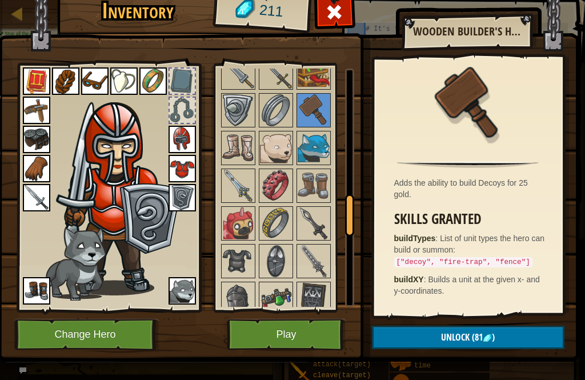
click at [315, 177] on img at bounding box center [314, 186] width 32 height 32
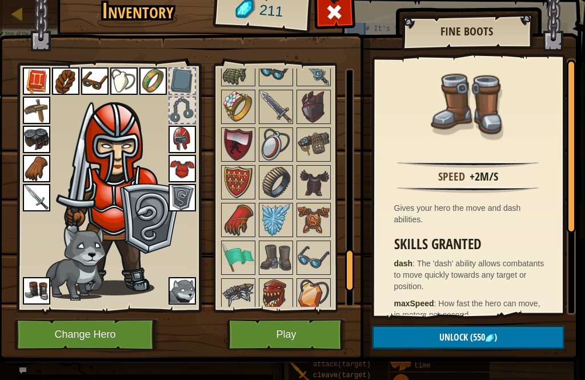
scroll to position [1111, 0]
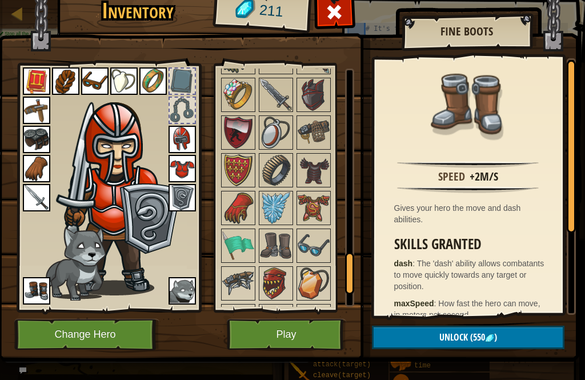
click at [241, 123] on img at bounding box center [238, 133] width 32 height 32
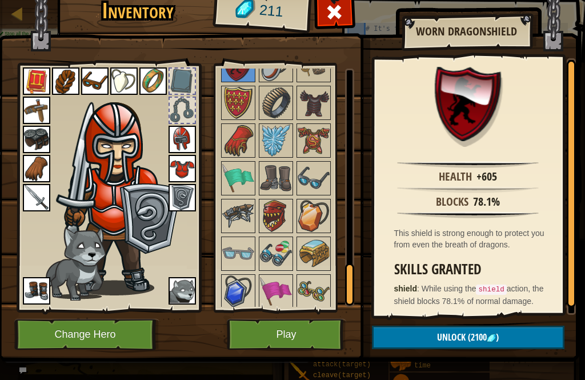
scroll to position [1177, 0]
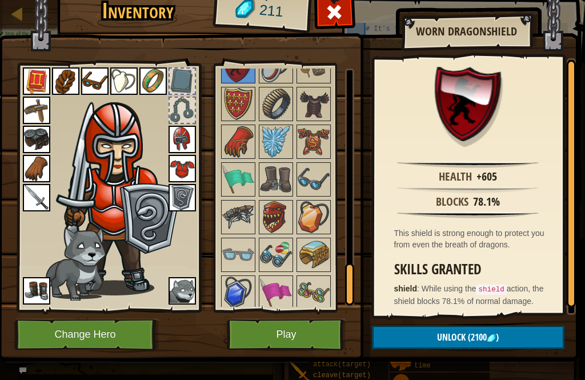
click at [242, 135] on img at bounding box center [238, 142] width 32 height 32
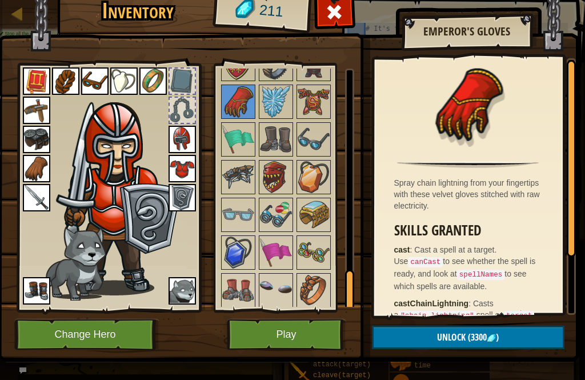
scroll to position [1217, 0]
click at [267, 293] on img at bounding box center [276, 290] width 32 height 32
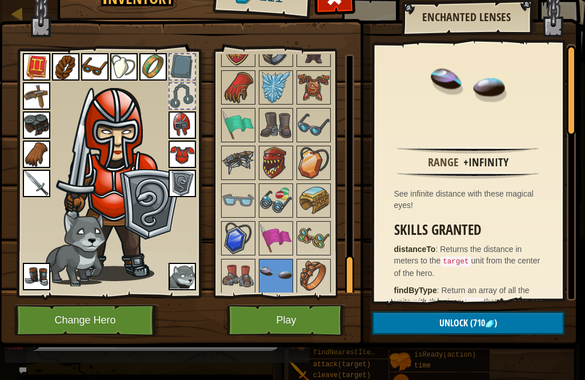
scroll to position [14, 0]
click at [261, 320] on button "Play" at bounding box center [286, 319] width 119 height 31
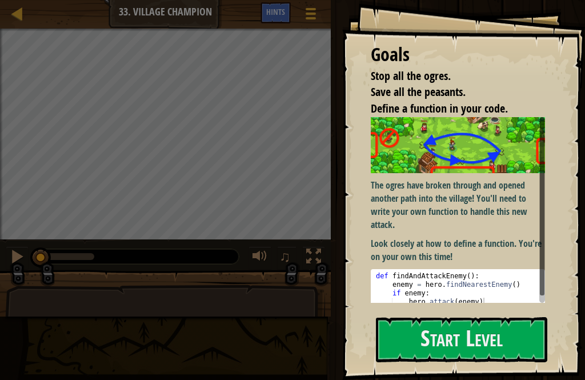
click at [460, 332] on button "Start Level" at bounding box center [461, 339] width 171 height 45
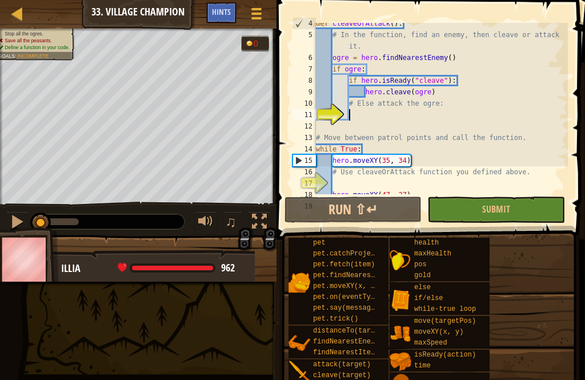
scroll to position [40, 0]
click at [517, 205] on button "Submit" at bounding box center [495, 209] width 137 height 26
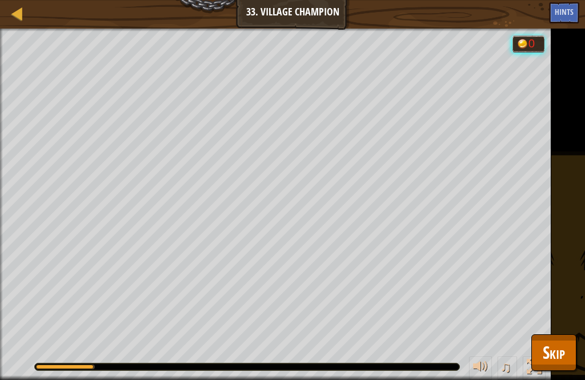
click at [557, 347] on span "Skip" at bounding box center [554, 351] width 22 height 23
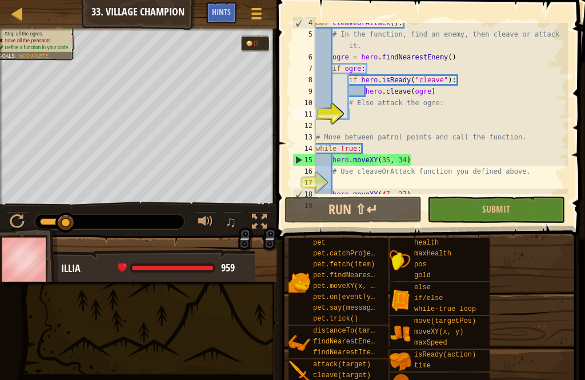
click at [216, 3] on div "Hints" at bounding box center [221, 12] width 30 height 21
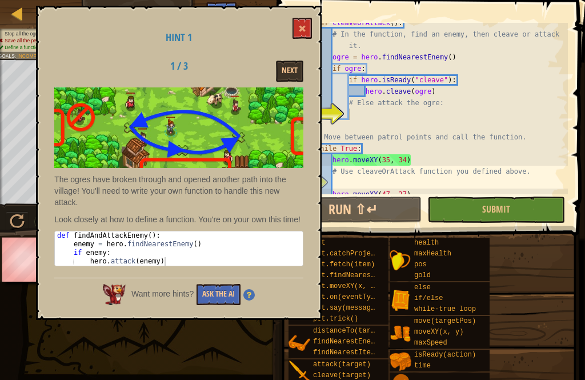
click at [223, 302] on button "Ask the AI" at bounding box center [218, 294] width 44 height 21
click at [222, 303] on button "Ask the AI" at bounding box center [218, 294] width 44 height 21
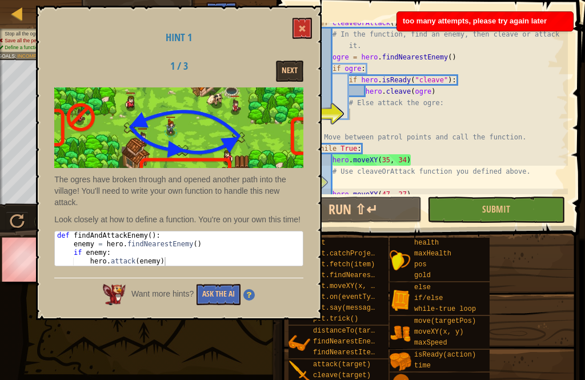
click at [298, 27] on button at bounding box center [301, 28] width 19 height 21
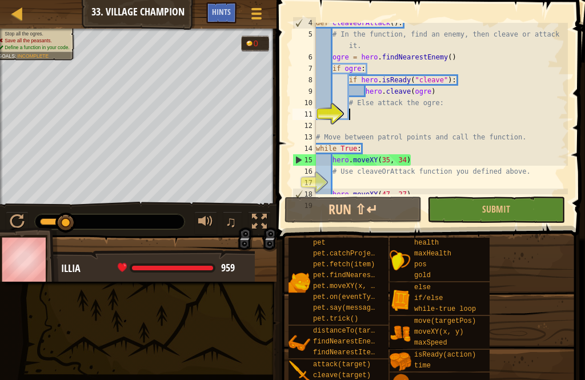
click at [21, 9] on div at bounding box center [17, 13] width 14 height 14
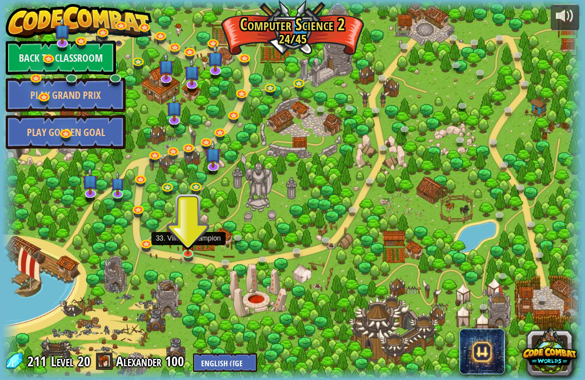
click at [185, 253] on img at bounding box center [188, 243] width 14 height 24
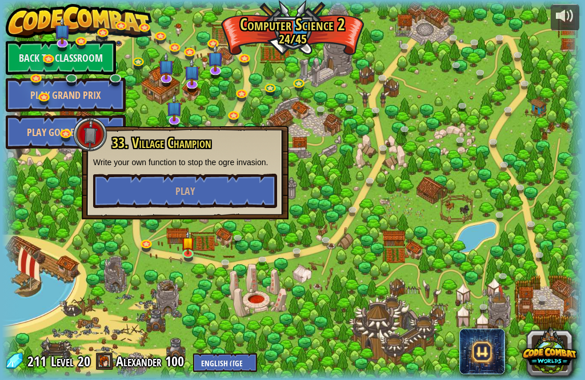
click at [224, 282] on div at bounding box center [292, 190] width 581 height 380
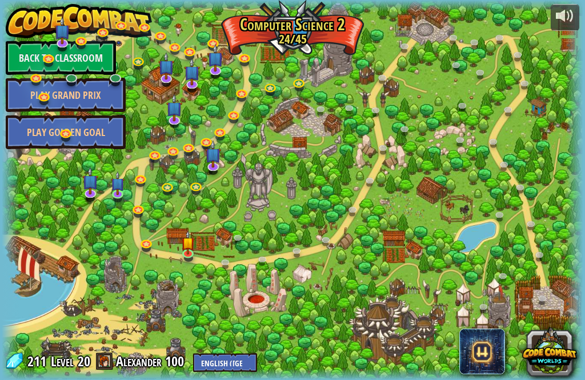
click at [140, 361] on link "Alexander 100" at bounding box center [151, 361] width 71 height 18
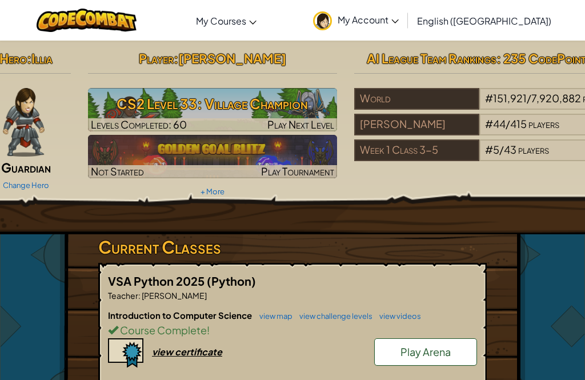
click at [294, 157] on img at bounding box center [213, 156] width 250 height 43
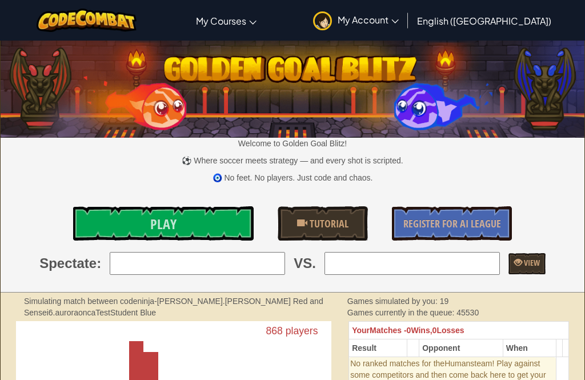
click at [212, 220] on link "Play" at bounding box center [163, 223] width 180 height 34
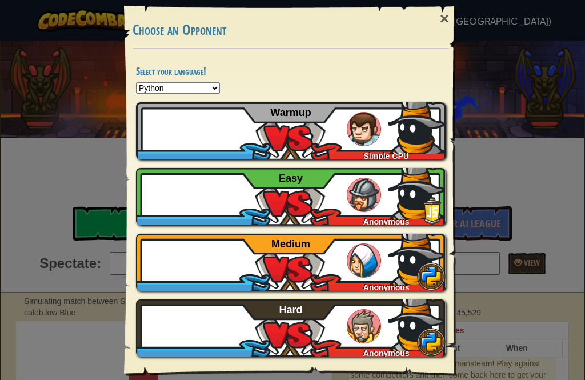
scroll to position [31, 0]
click at [392, 141] on img at bounding box center [416, 125] width 57 height 57
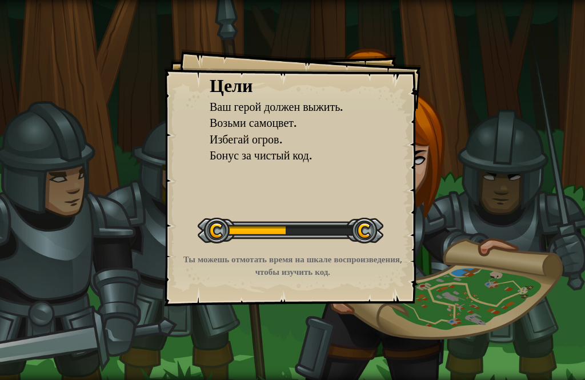
click at [435, 198] on div "Цели Ваш герой должен выжить. Возьми самоцвет. Избегай огров. Бонус за чистый к…" at bounding box center [292, 190] width 585 height 380
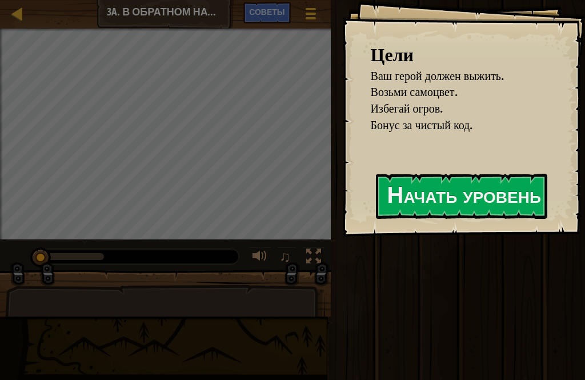
click at [523, 188] on button "Начать уровень" at bounding box center [461, 196] width 171 height 45
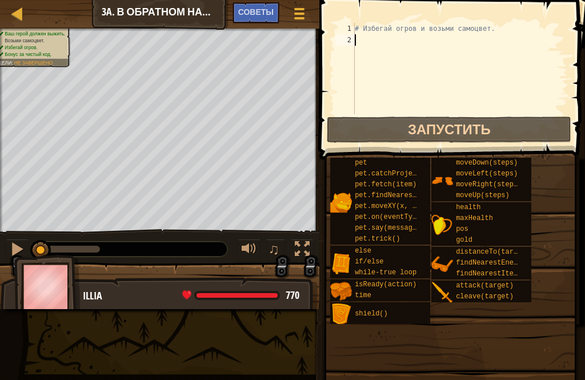
click at [459, 127] on button "Запустить" at bounding box center [449, 130] width 244 height 26
click at [21, 6] on div at bounding box center [17, 13] width 14 height 14
select select "ru"
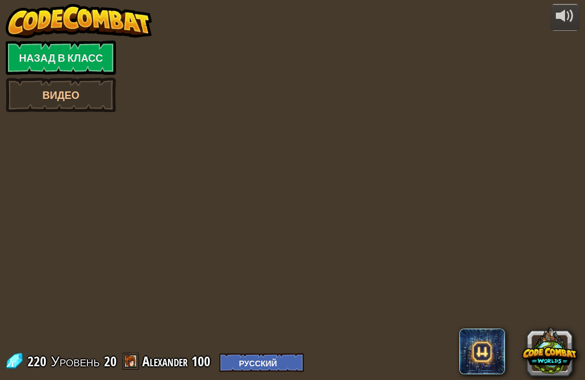
select select "ru"
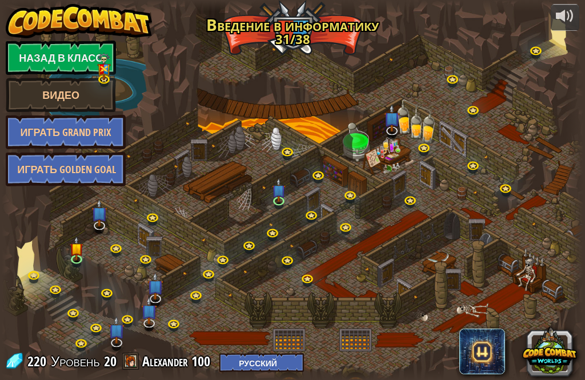
select select "ru"
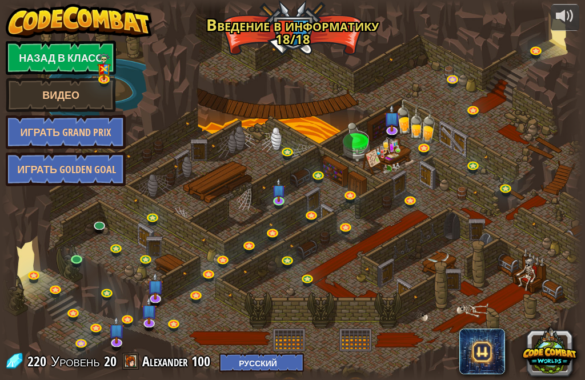
select select "ru"
click at [555, 37] on div at bounding box center [292, 190] width 581 height 380
click at [79, 98] on link "Видео" at bounding box center [61, 95] width 110 height 34
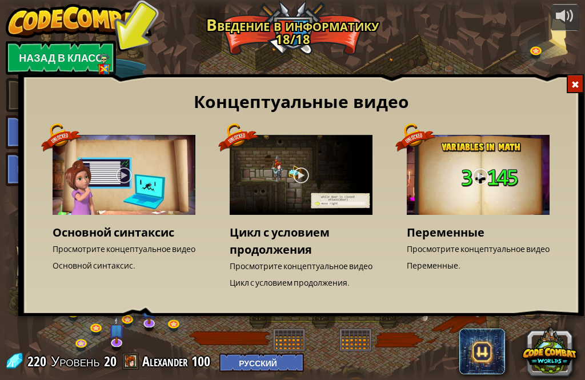
click at [579, 78] on div at bounding box center [575, 83] width 17 height 19
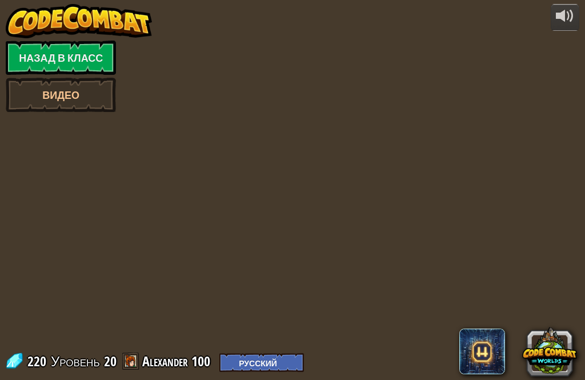
select select "ru"
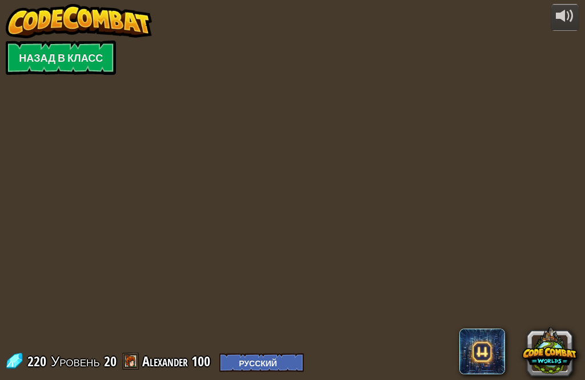
select select "ru"
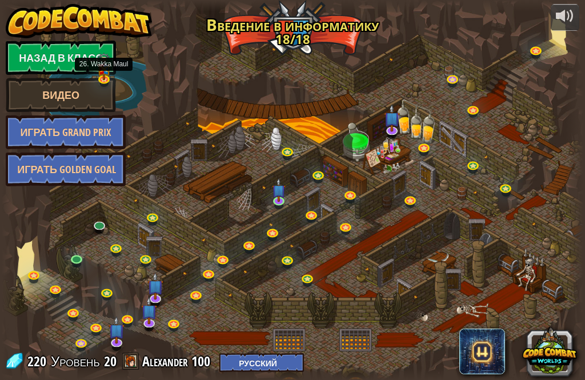
click at [106, 67] on img at bounding box center [104, 66] width 14 height 27
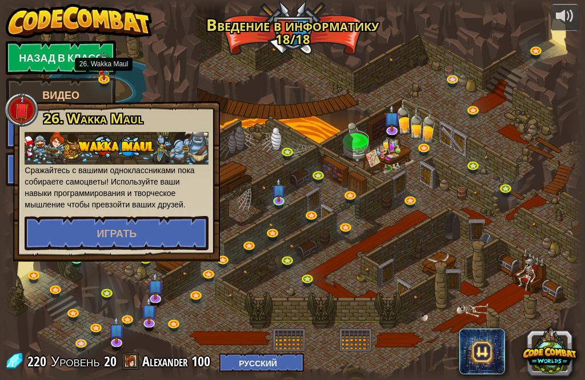
click at [104, 226] on span "Играть" at bounding box center [117, 233] width 40 height 14
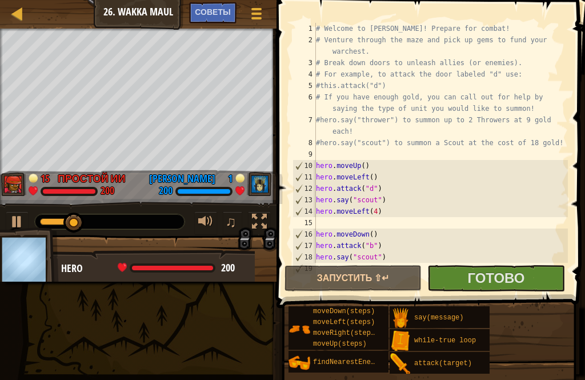
click at [523, 278] on span "Готово" at bounding box center [495, 277] width 57 height 18
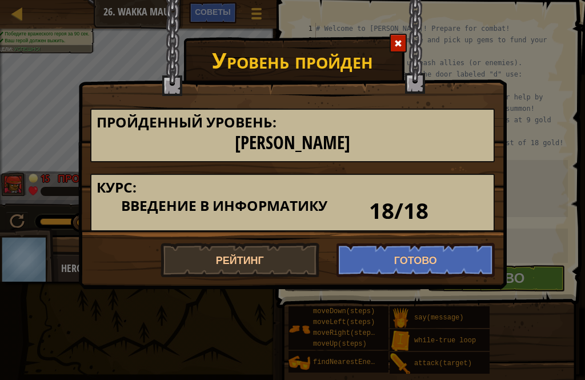
click at [433, 253] on button "Готово" at bounding box center [415, 260] width 159 height 34
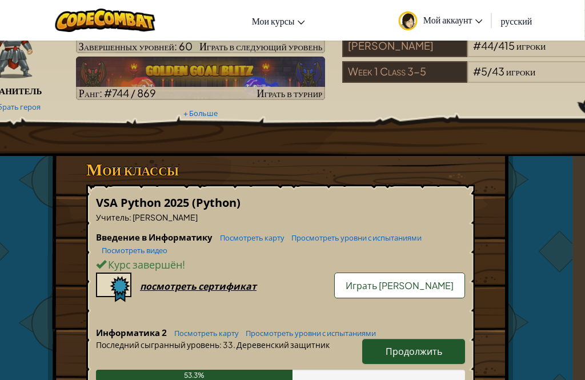
scroll to position [75, 0]
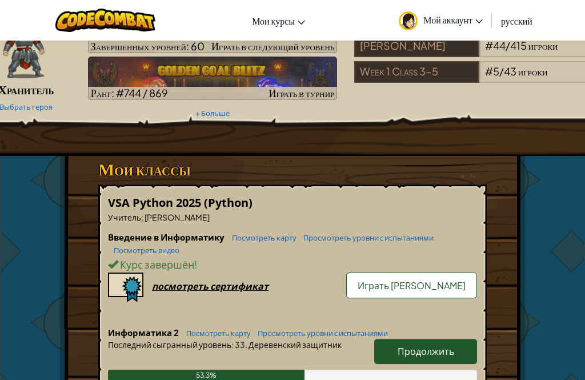
click at [467, 19] on span "Мой аккаунт" at bounding box center [452, 20] width 59 height 12
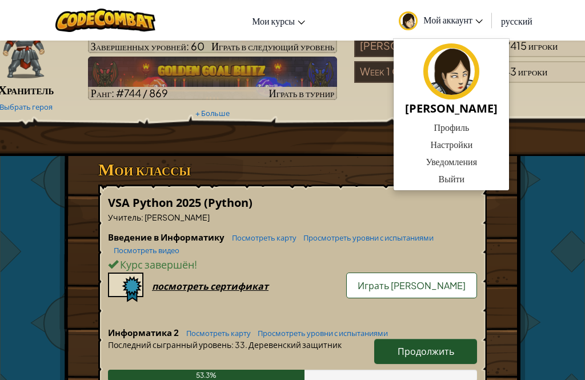
click at [452, 179] on link "Выйти" at bounding box center [450, 178] width 115 height 17
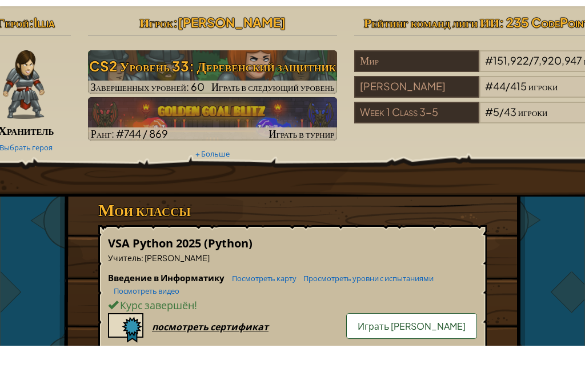
scroll to position [37, 0]
